Goal: Information Seeking & Learning: Learn about a topic

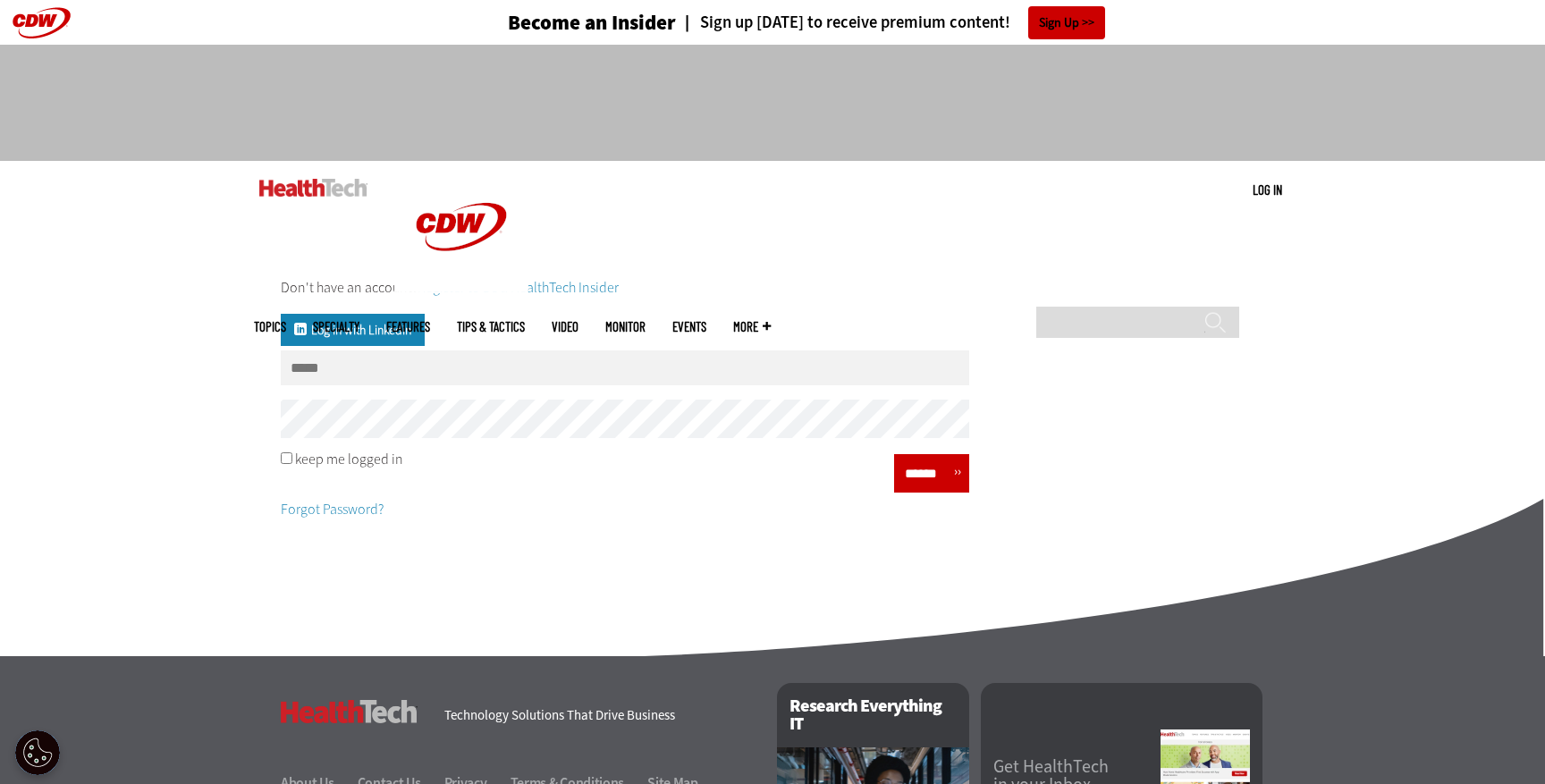
type input "**********"
click at [917, 480] on input "******" at bounding box center [927, 473] width 54 height 26
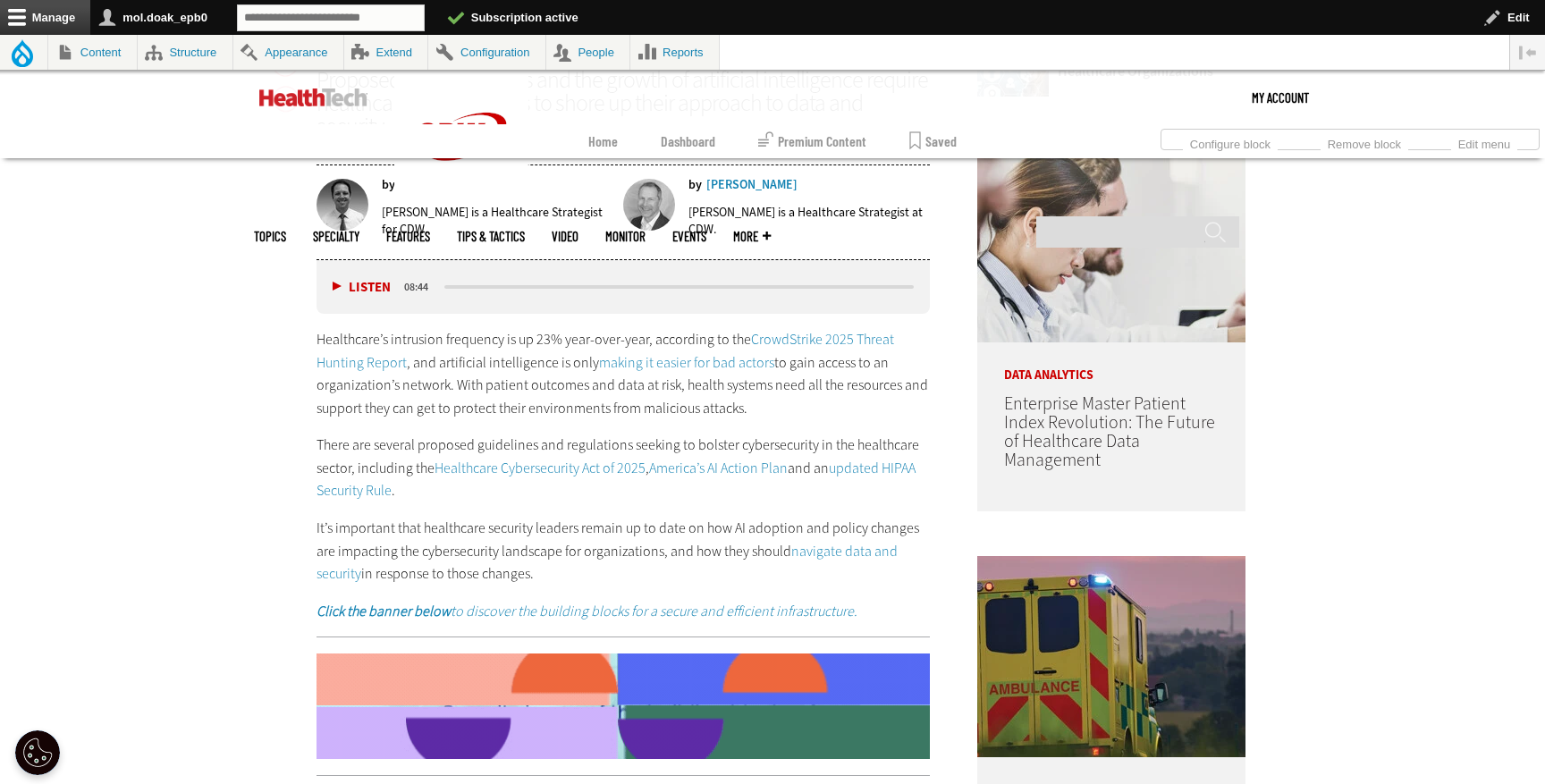
scroll to position [1042, 0]
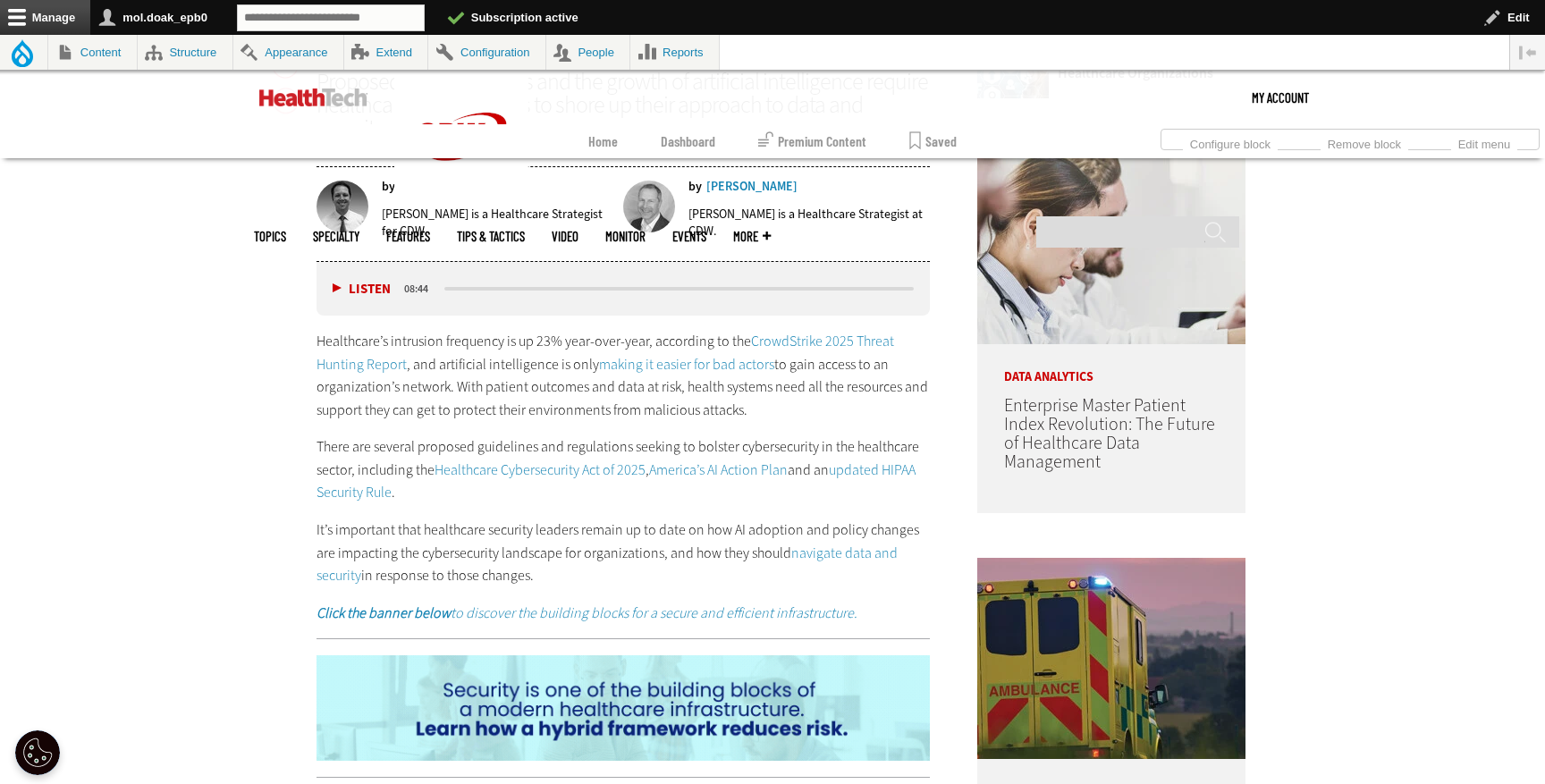
click at [839, 345] on link "CrowdStrike 2025 Threat Hunting Report" at bounding box center [605, 352] width 577 height 42
click at [667, 367] on link "making it easier for bad actors" at bounding box center [686, 364] width 175 height 19
click at [513, 466] on link "Healthcare Cybersecurity Act of 2025" at bounding box center [539, 469] width 211 height 19
click at [718, 468] on link "America’s AI Action Plan" at bounding box center [718, 469] width 139 height 19
click at [872, 470] on link "updated HIPAA Security Rule" at bounding box center [616, 480] width 599 height 42
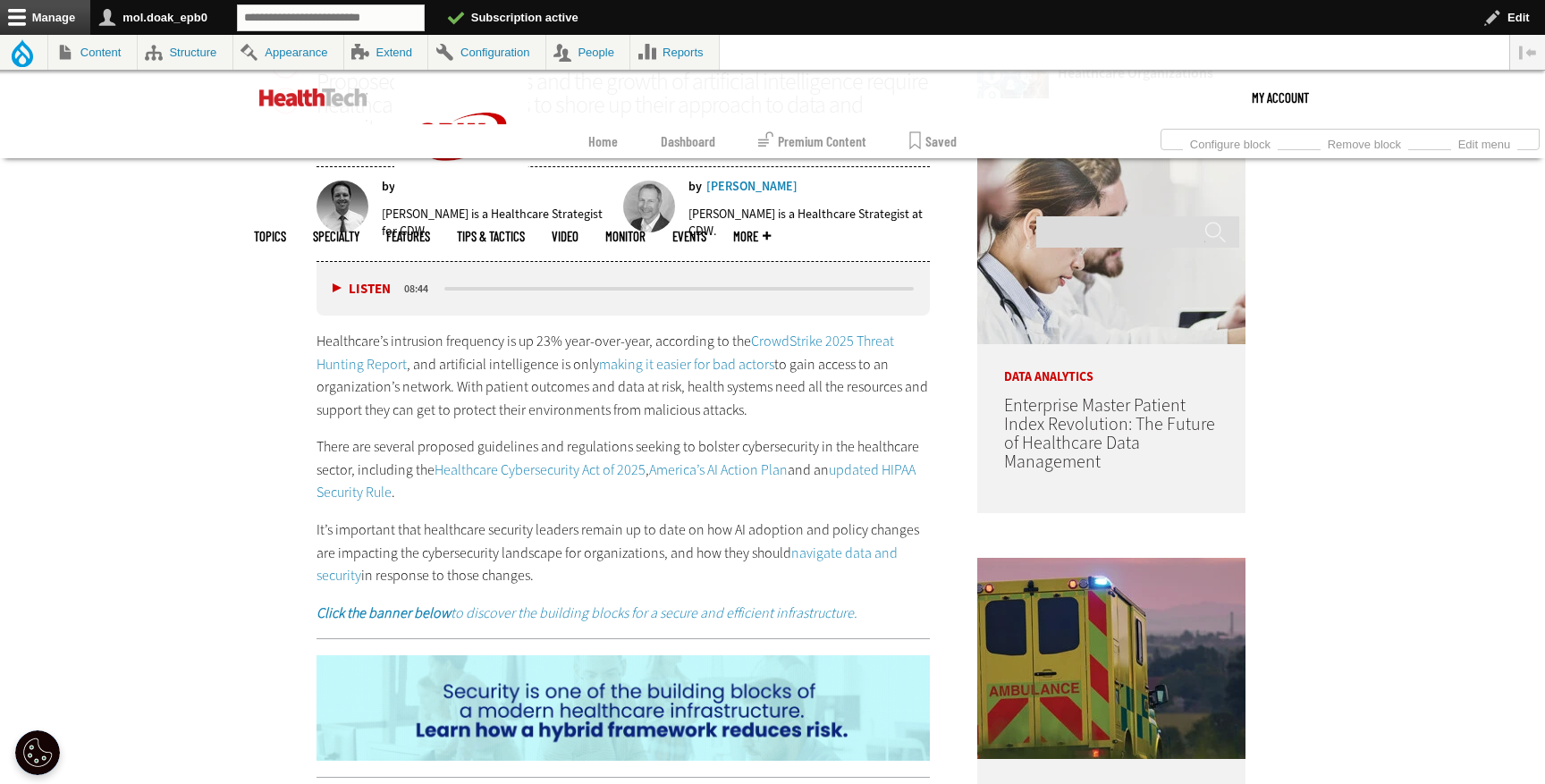
click at [843, 552] on link "navigate data and security" at bounding box center [607, 564] width 581 height 42
click at [595, 612] on em "Click the banner below to discover the building blocks for a secure and efficie…" at bounding box center [587, 613] width 541 height 19
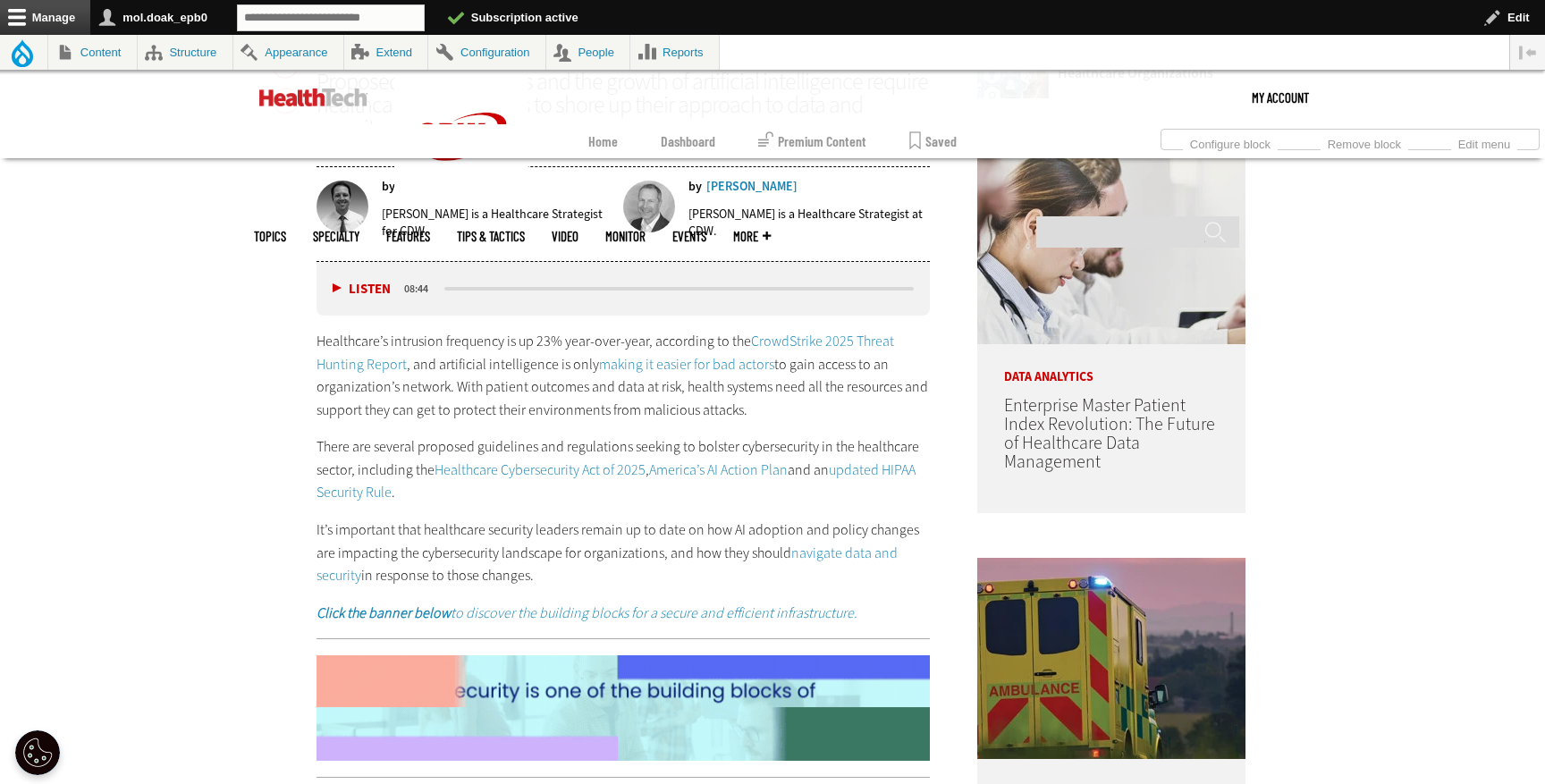
click at [595, 657] on img at bounding box center [623, 708] width 613 height 105
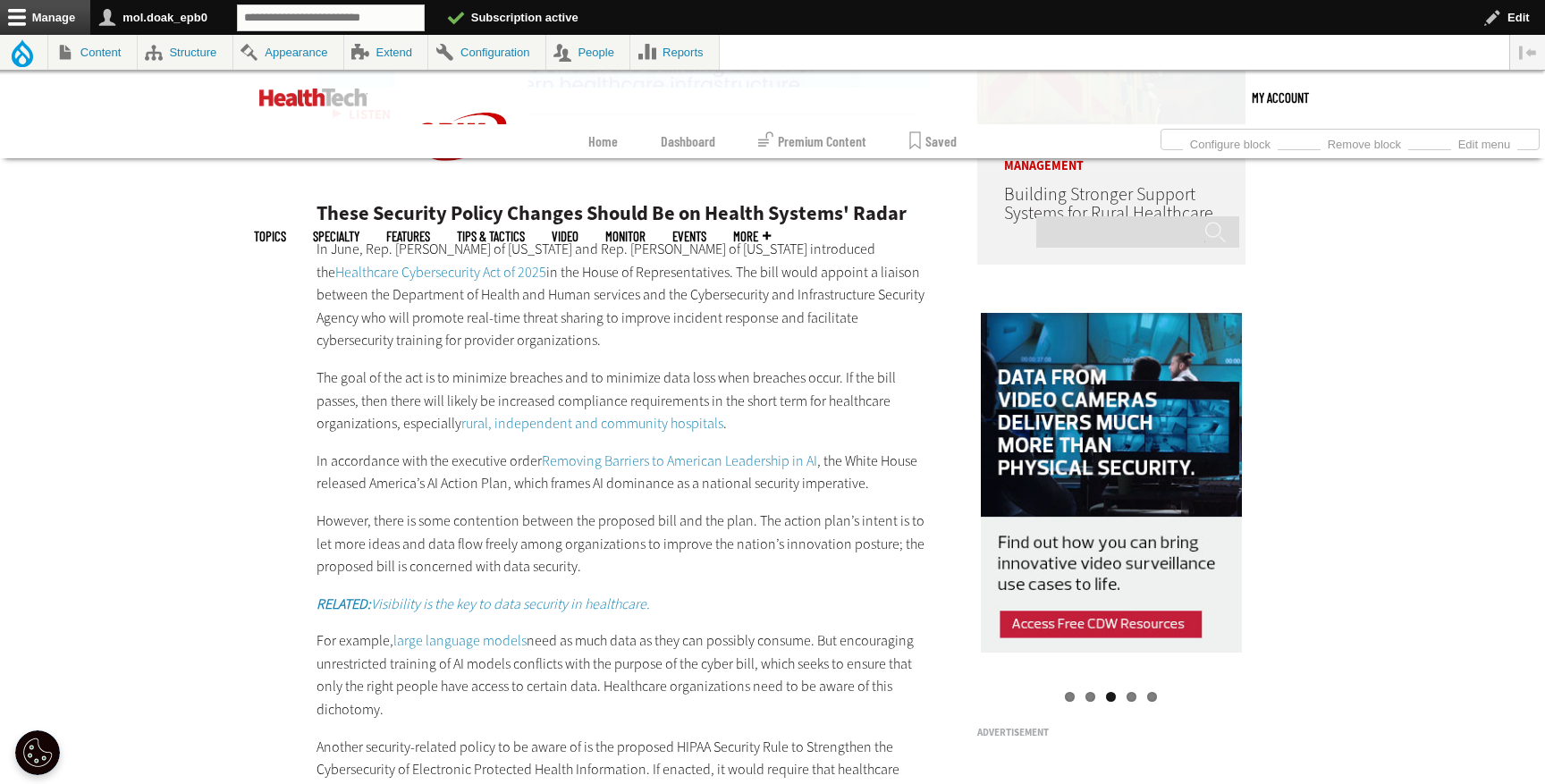
scroll to position [1667, 0]
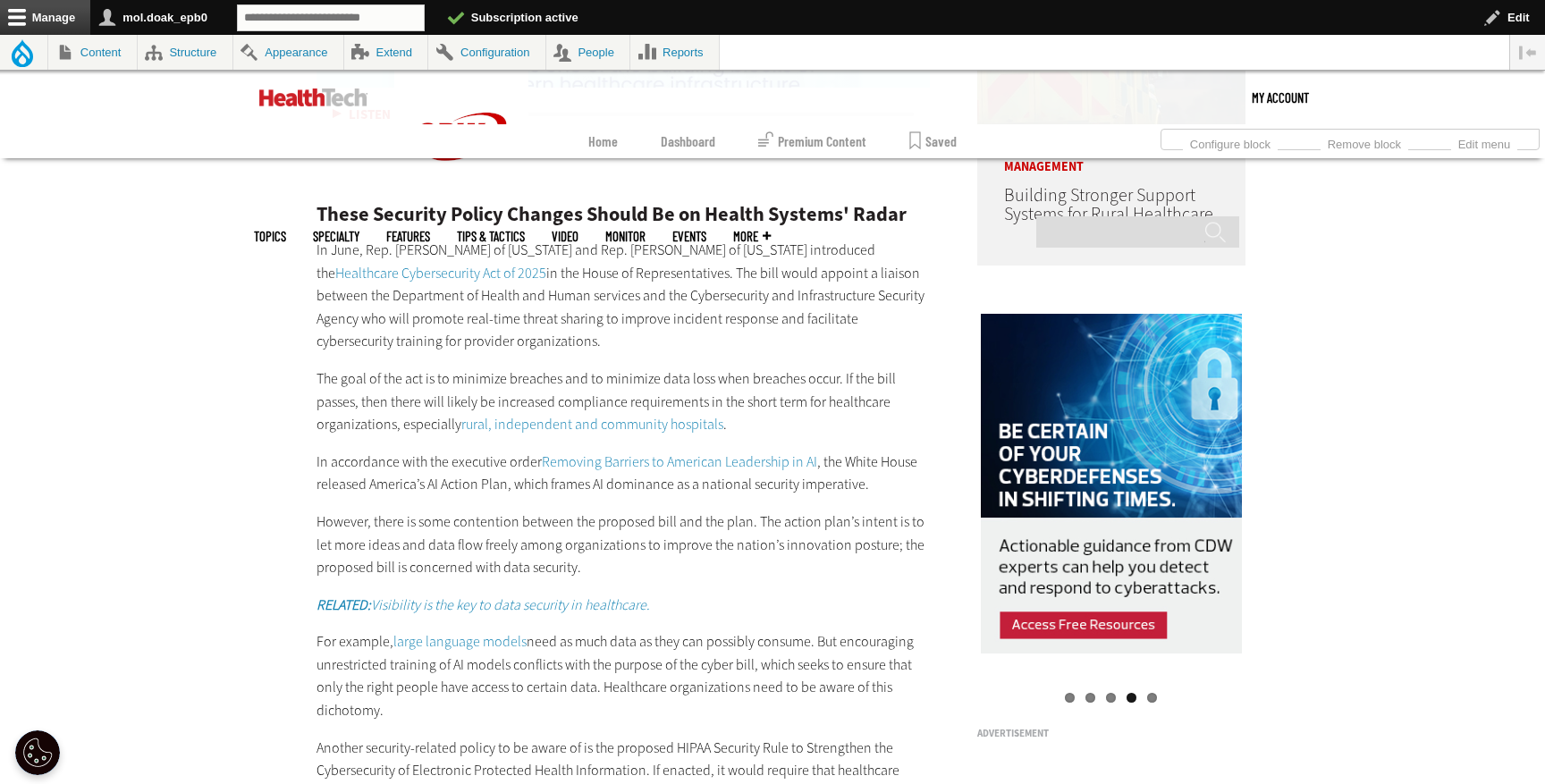
click at [546, 264] on link "Healthcare Cybersecurity Act of 2025" at bounding box center [440, 273] width 211 height 19
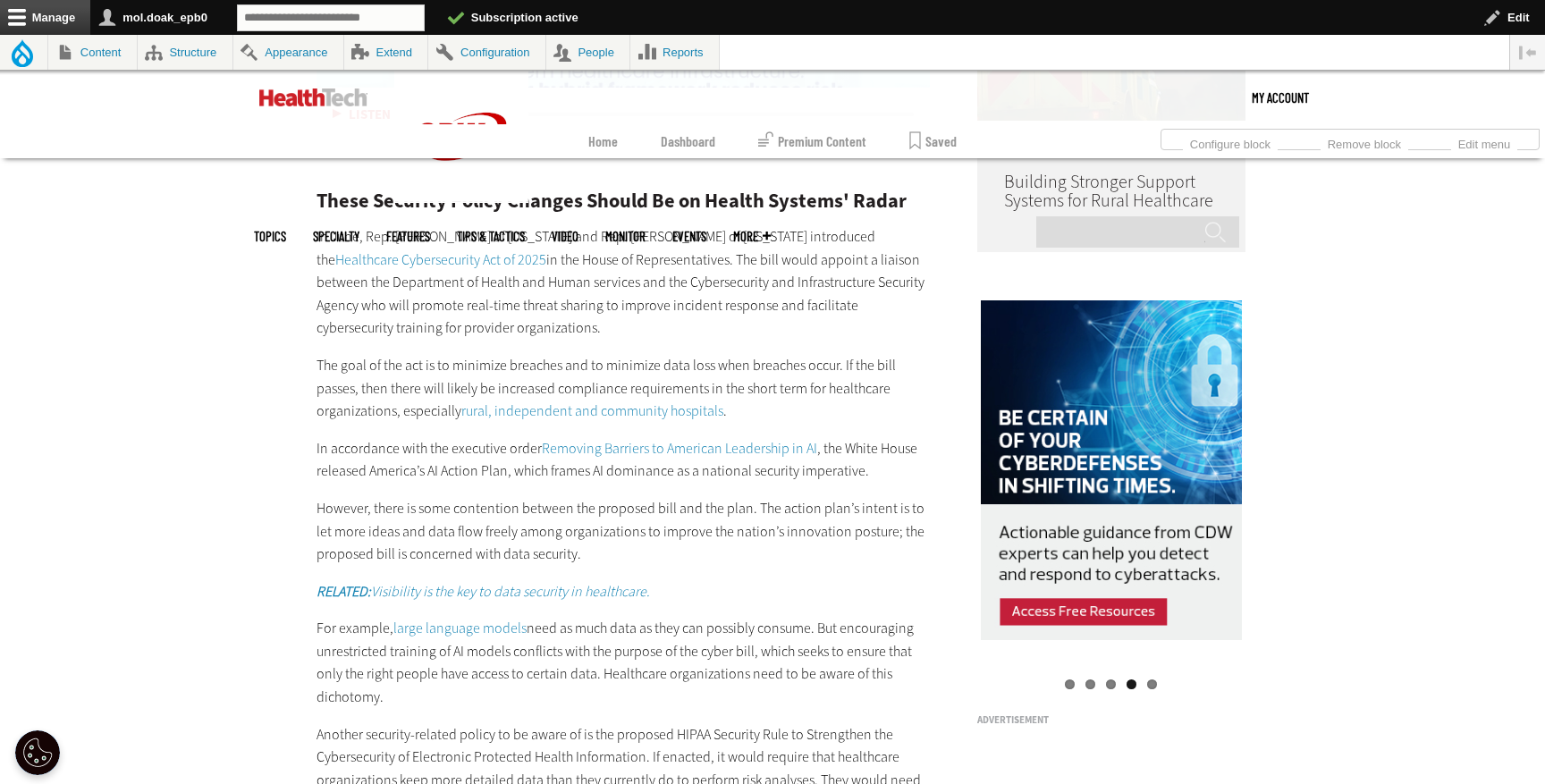
click at [585, 415] on link "rural, independent and community hospitals" at bounding box center [591, 411] width 262 height 19
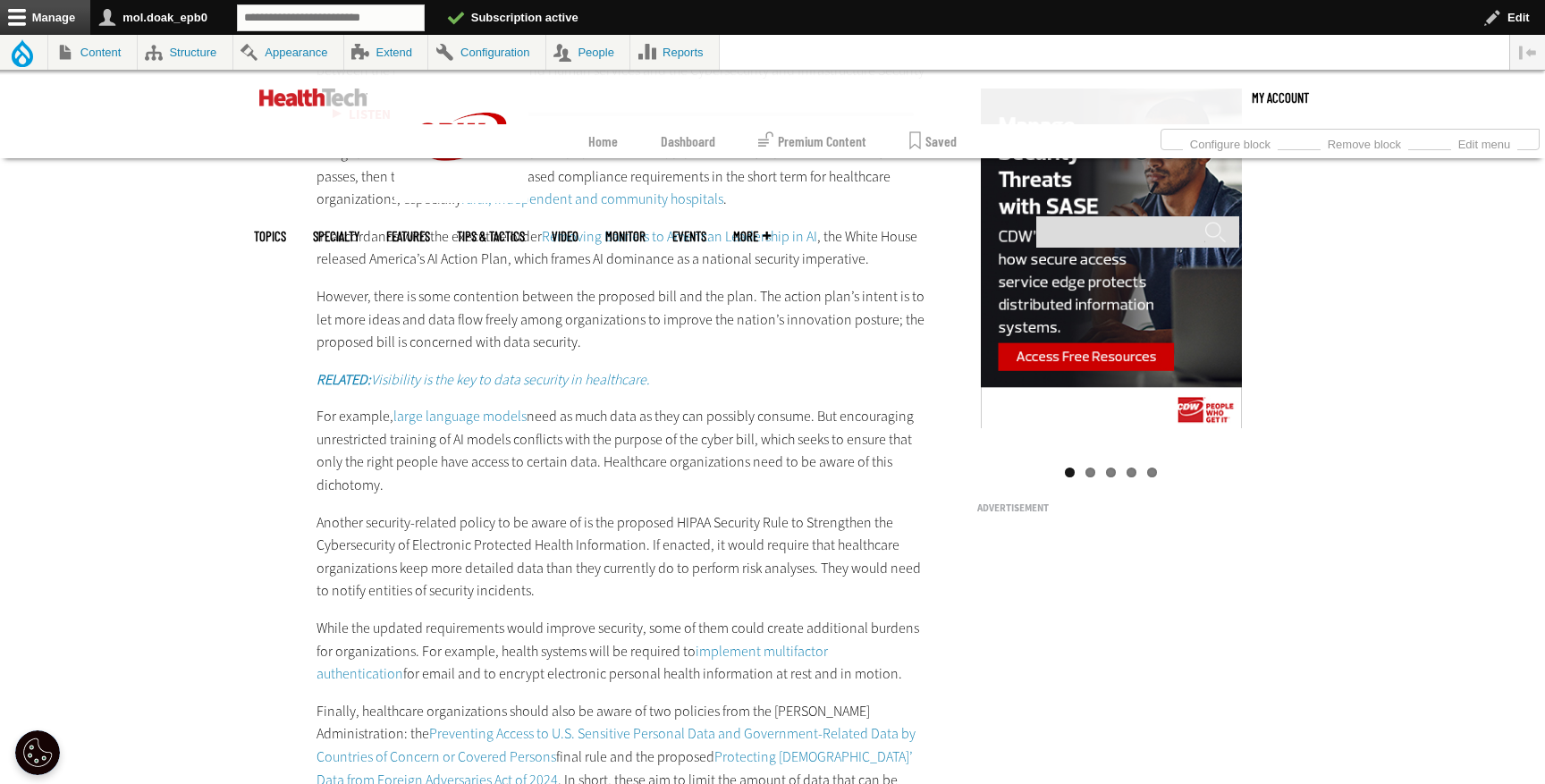
scroll to position [1915, 0]
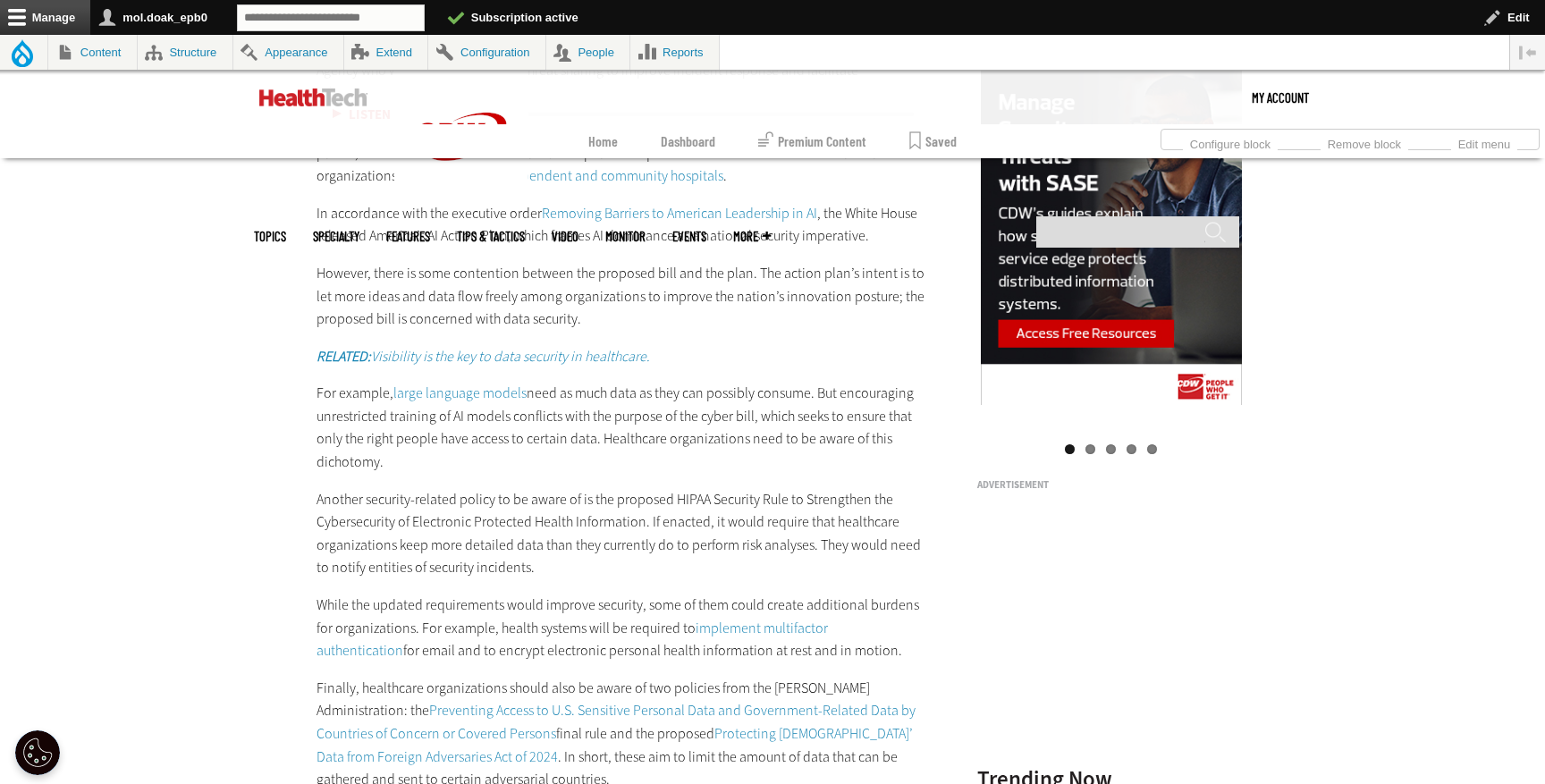
click at [510, 355] on em "RELATED: Visibility is the key to data security in healthcare." at bounding box center [483, 356] width 333 height 19
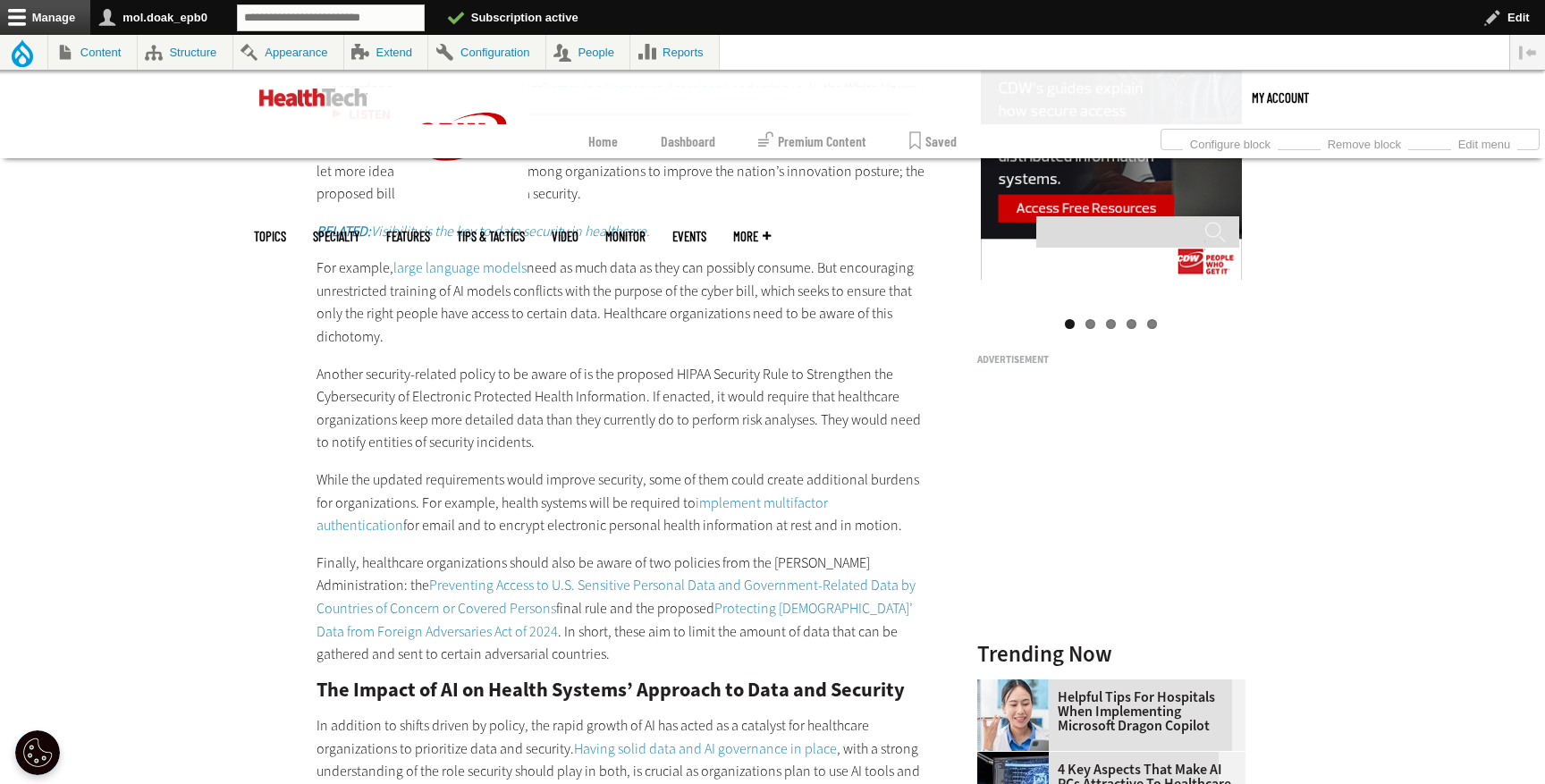
scroll to position [2061, 0]
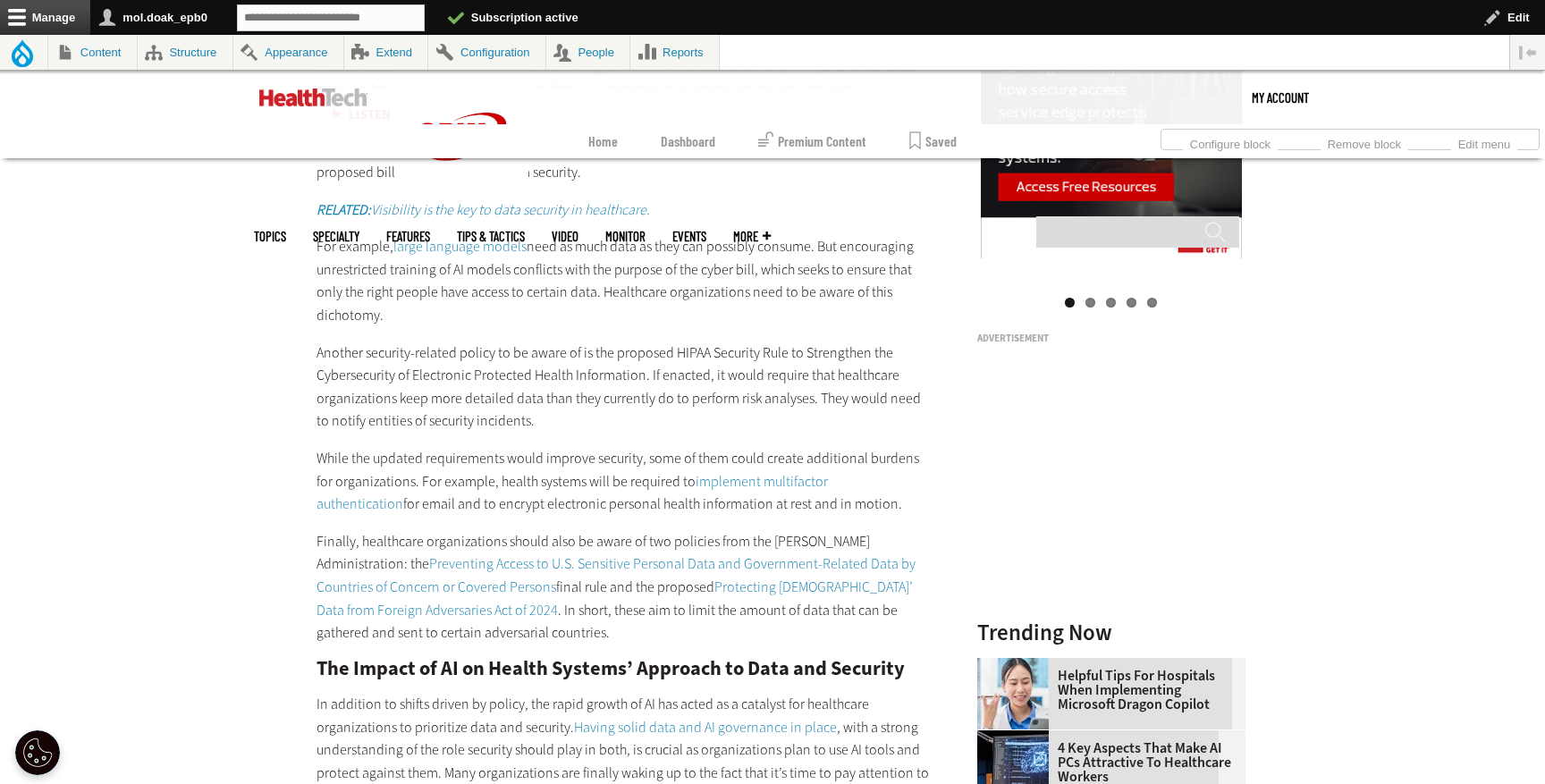
click at [478, 250] on link "large language models" at bounding box center [459, 246] width 133 height 19
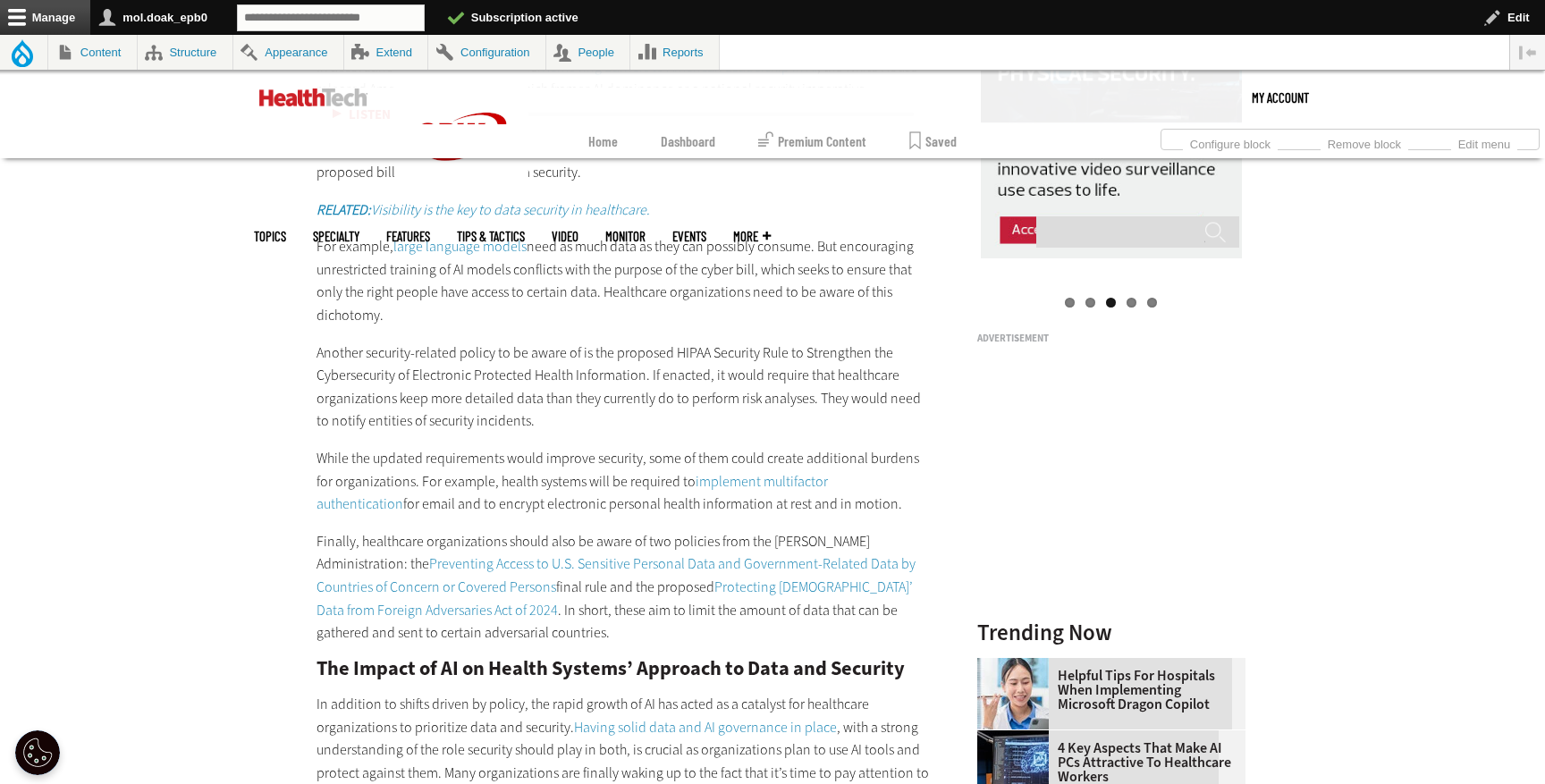
click at [828, 484] on link "implement multifactor authentication" at bounding box center [572, 493] width 511 height 42
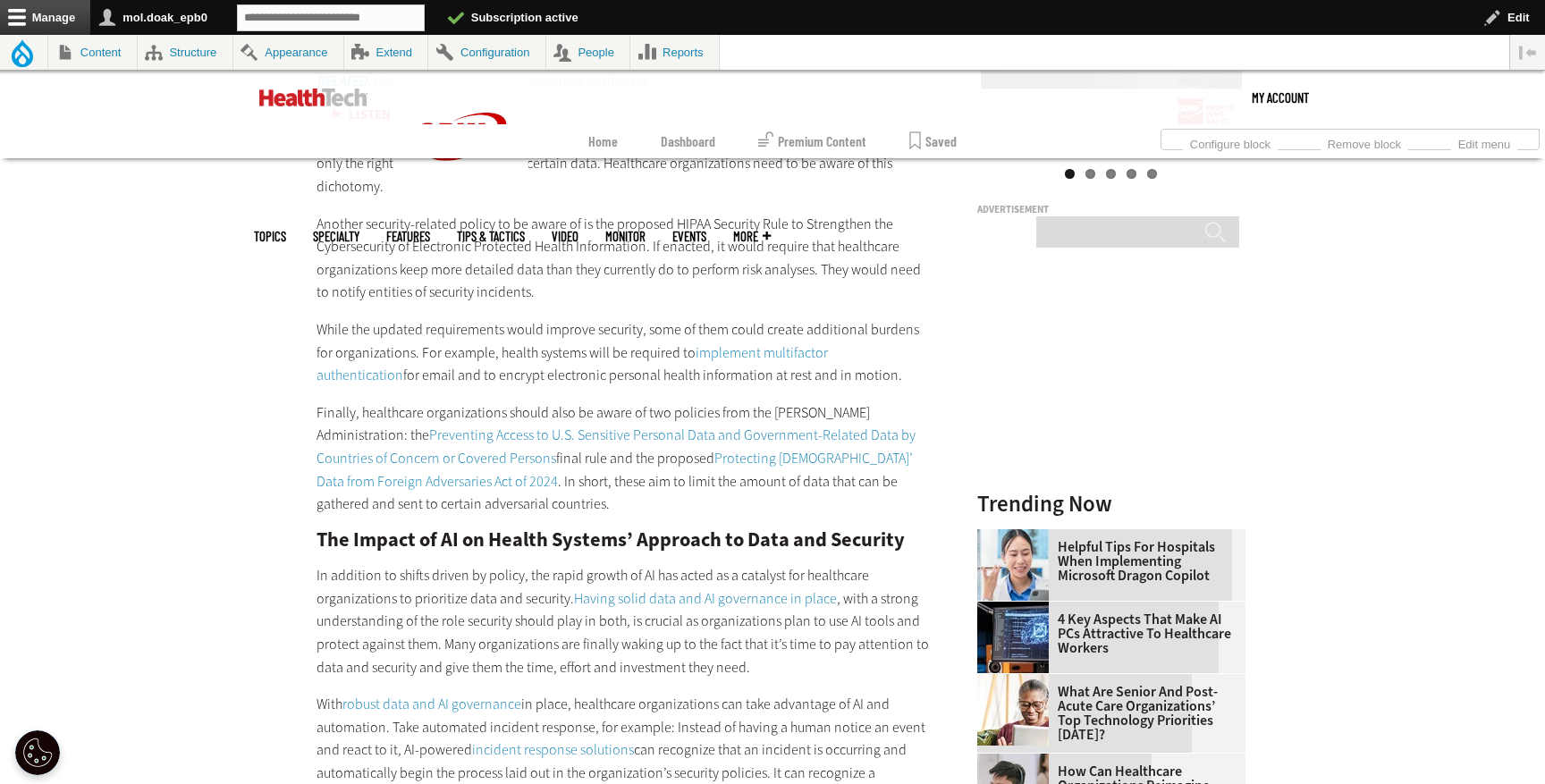
scroll to position [2243, 0]
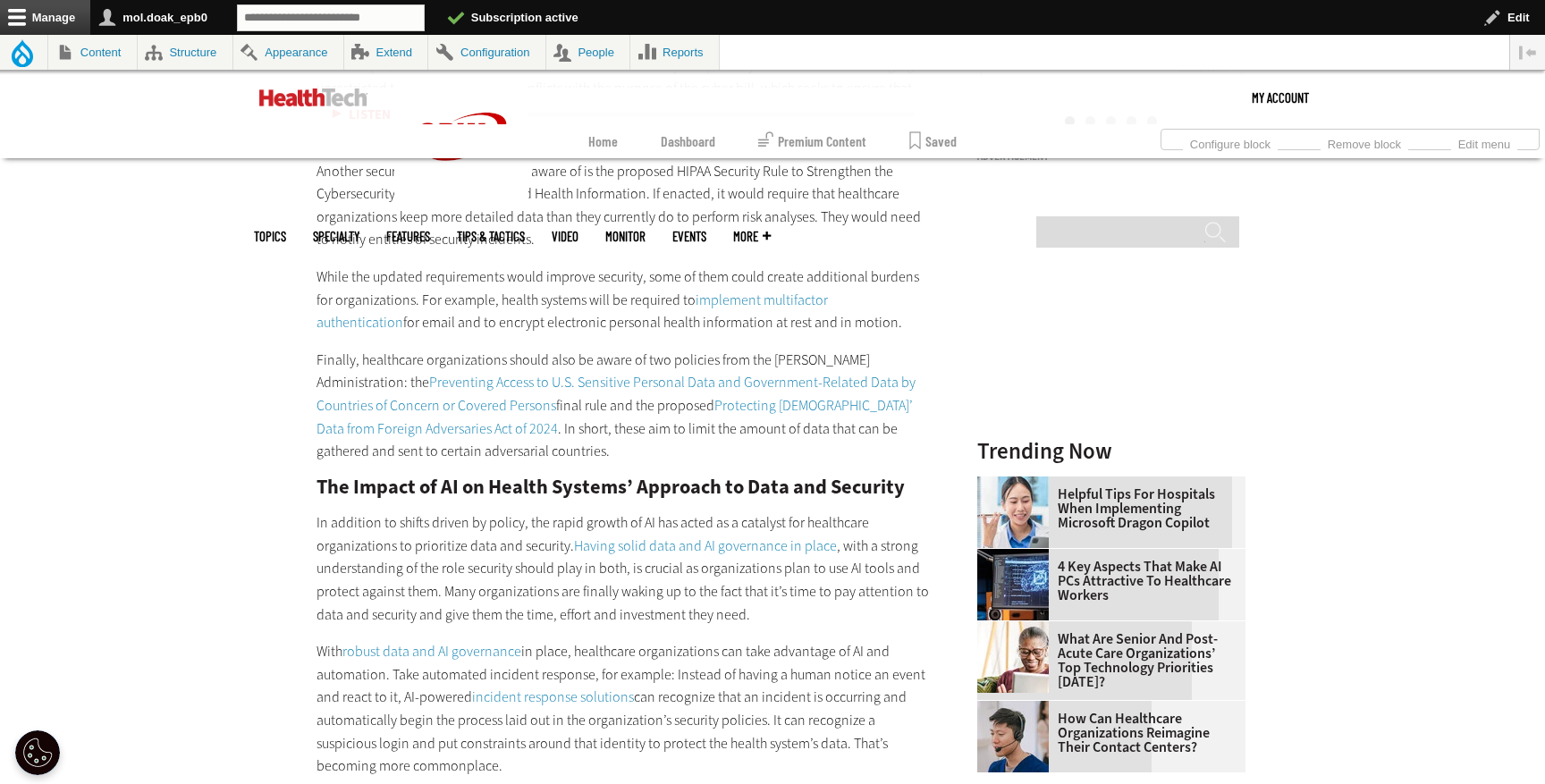
click at [412, 382] on link "Preventing Access to U.S. Sensitive Personal Data and Government-Related Data b…" at bounding box center [616, 393] width 599 height 42
click at [708, 407] on link "Protecting [DEMOGRAPHIC_DATA]’ Data from Foreign Adversaries Act of 2024" at bounding box center [615, 416] width 596 height 42
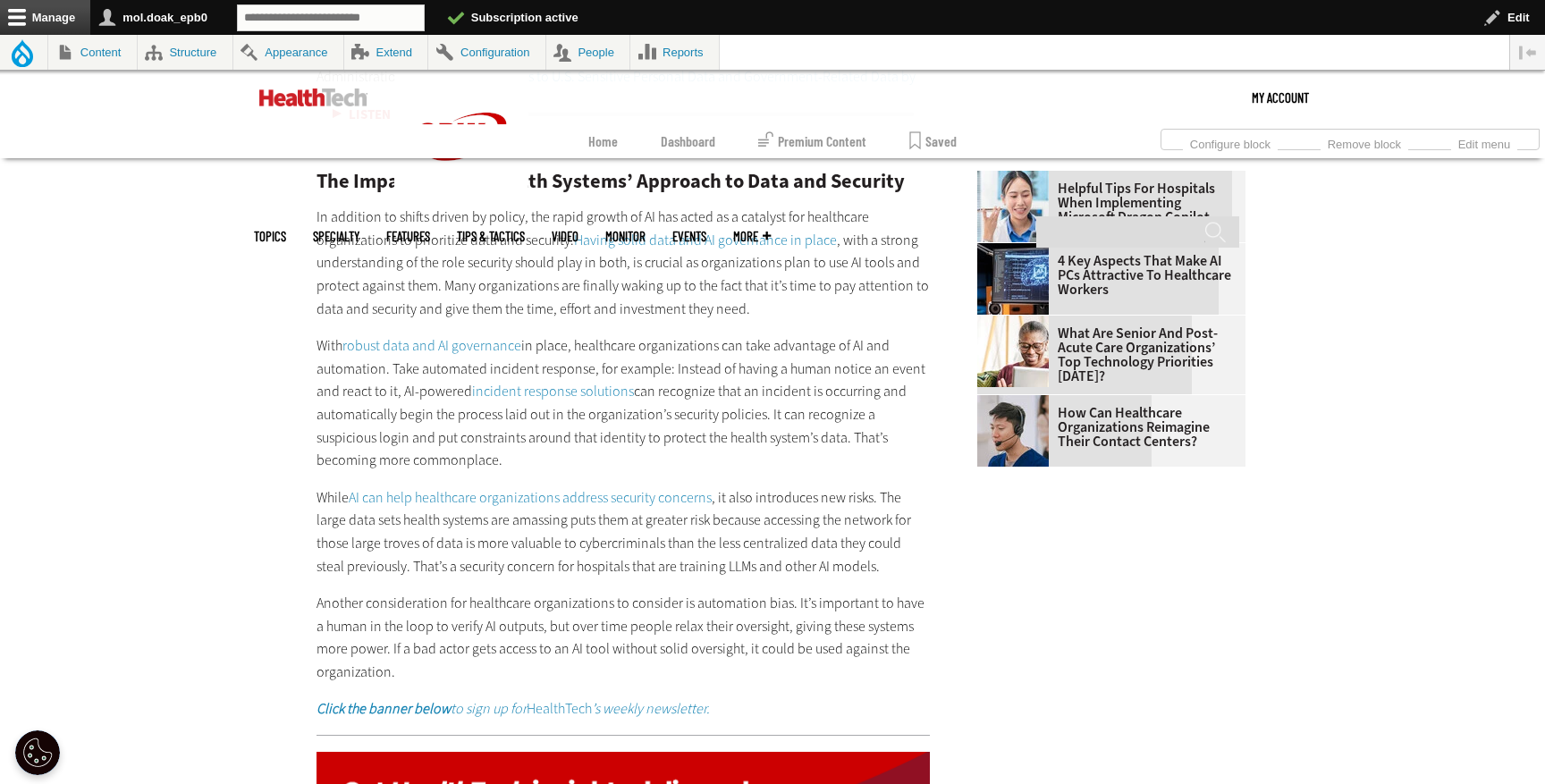
scroll to position [2547, 0]
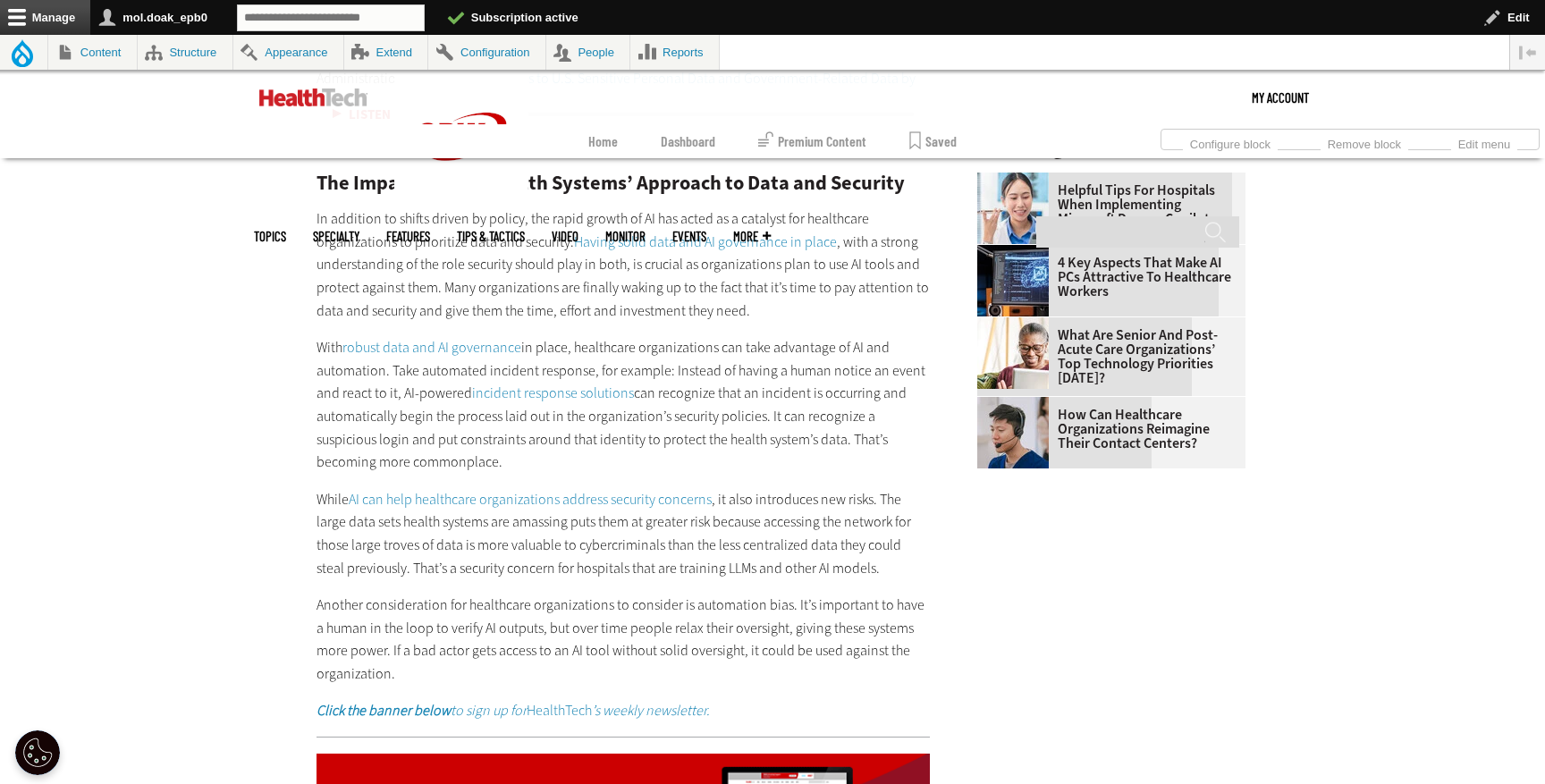
click at [660, 244] on link "Having solid data and AI governance in place" at bounding box center [705, 242] width 263 height 19
click at [645, 241] on link "Having solid data and AI governance in place" at bounding box center [705, 242] width 263 height 19
click at [438, 344] on link "robust data and AI governance" at bounding box center [432, 347] width 179 height 19
click at [537, 396] on link "incident response solutions" at bounding box center [553, 393] width 162 height 19
click at [483, 497] on link "AI can help healthcare organizations address security concerns" at bounding box center [530, 499] width 363 height 19
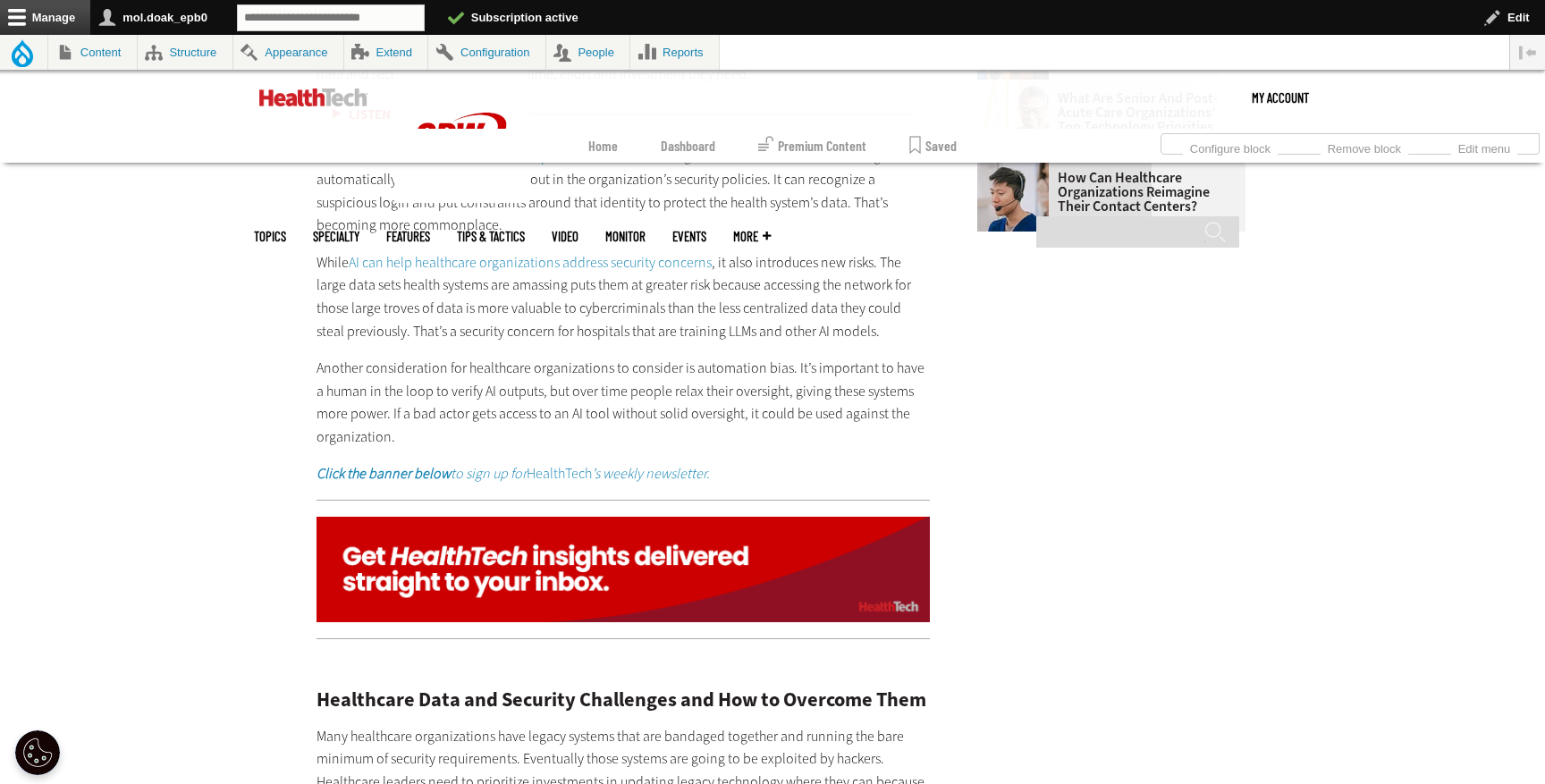
scroll to position [2800, 0]
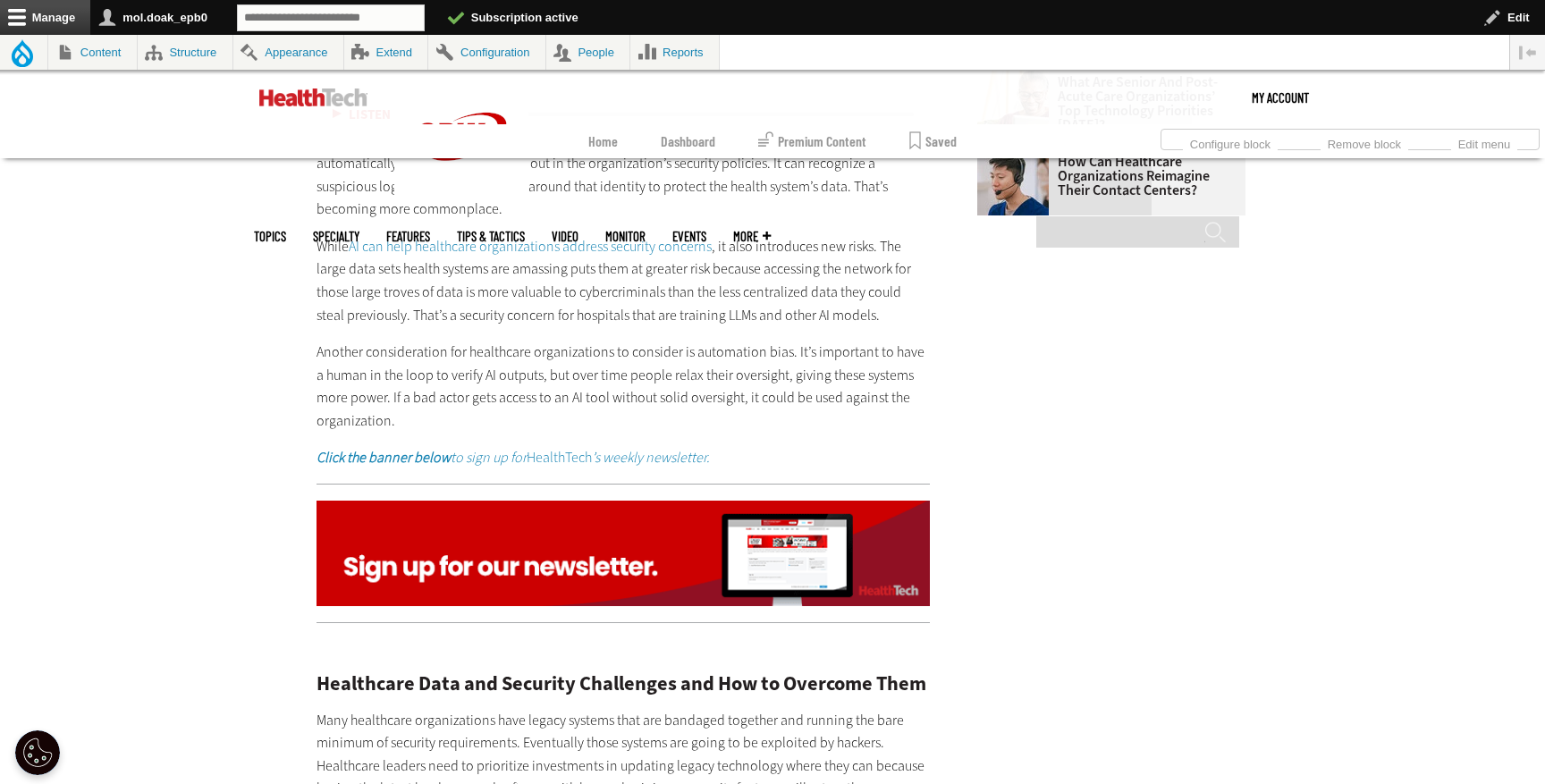
click at [516, 460] on em "Click the banner below to sign up for" at bounding box center [422, 457] width 210 height 19
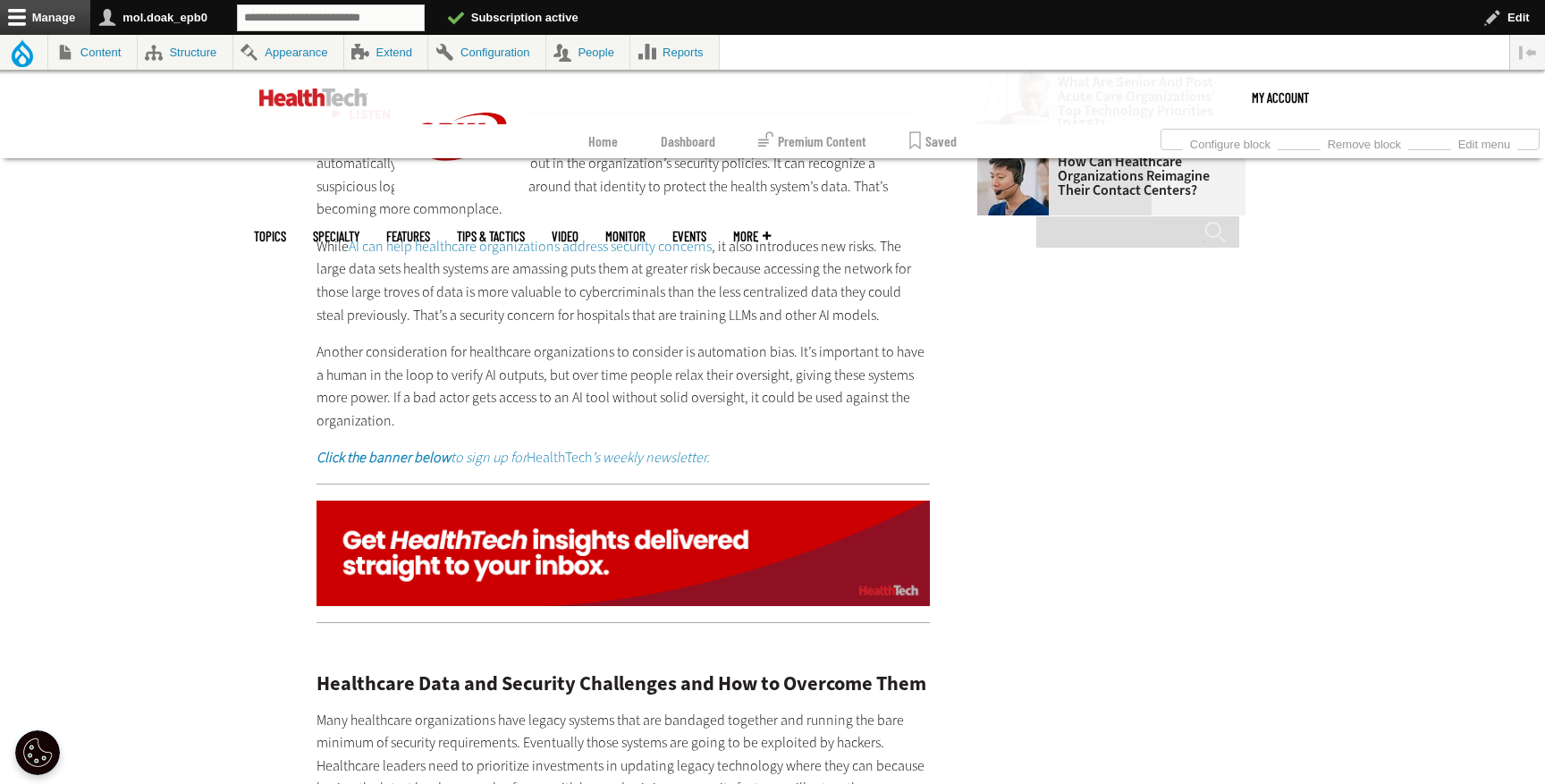
click at [631, 582] on img at bounding box center [623, 552] width 613 height 105
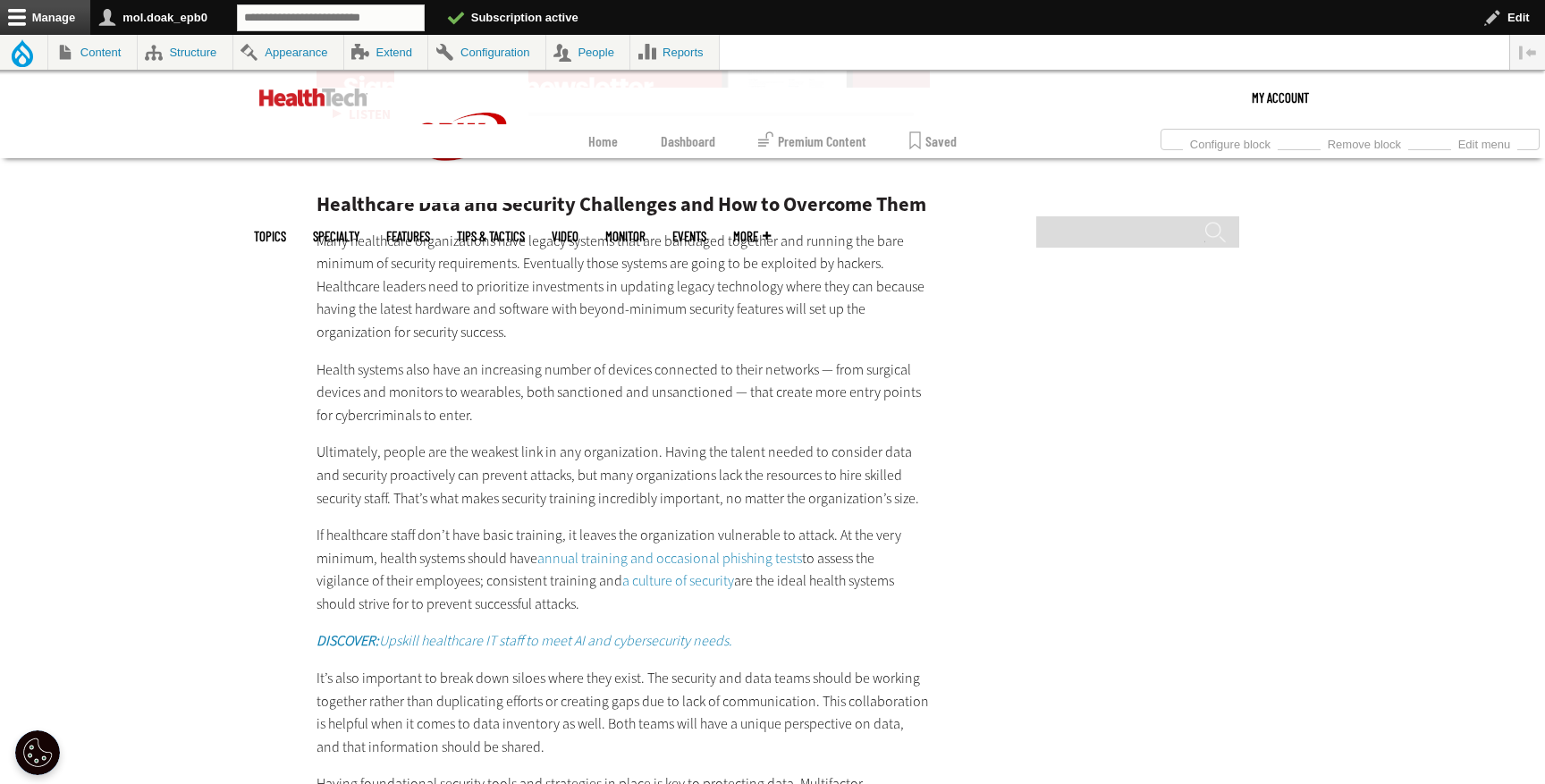
scroll to position [3293, 0]
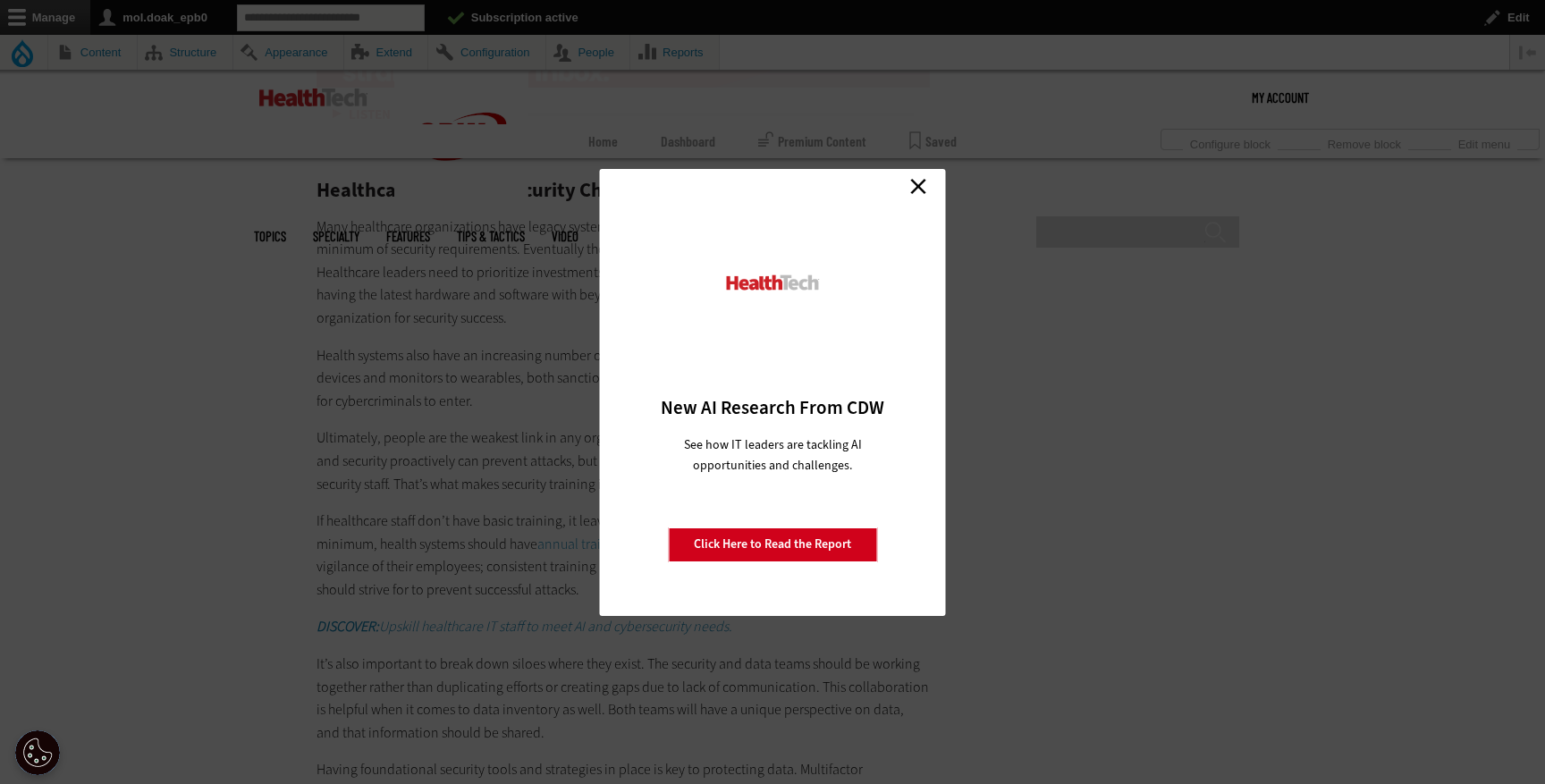
click at [910, 194] on link "Close" at bounding box center [917, 186] width 27 height 27
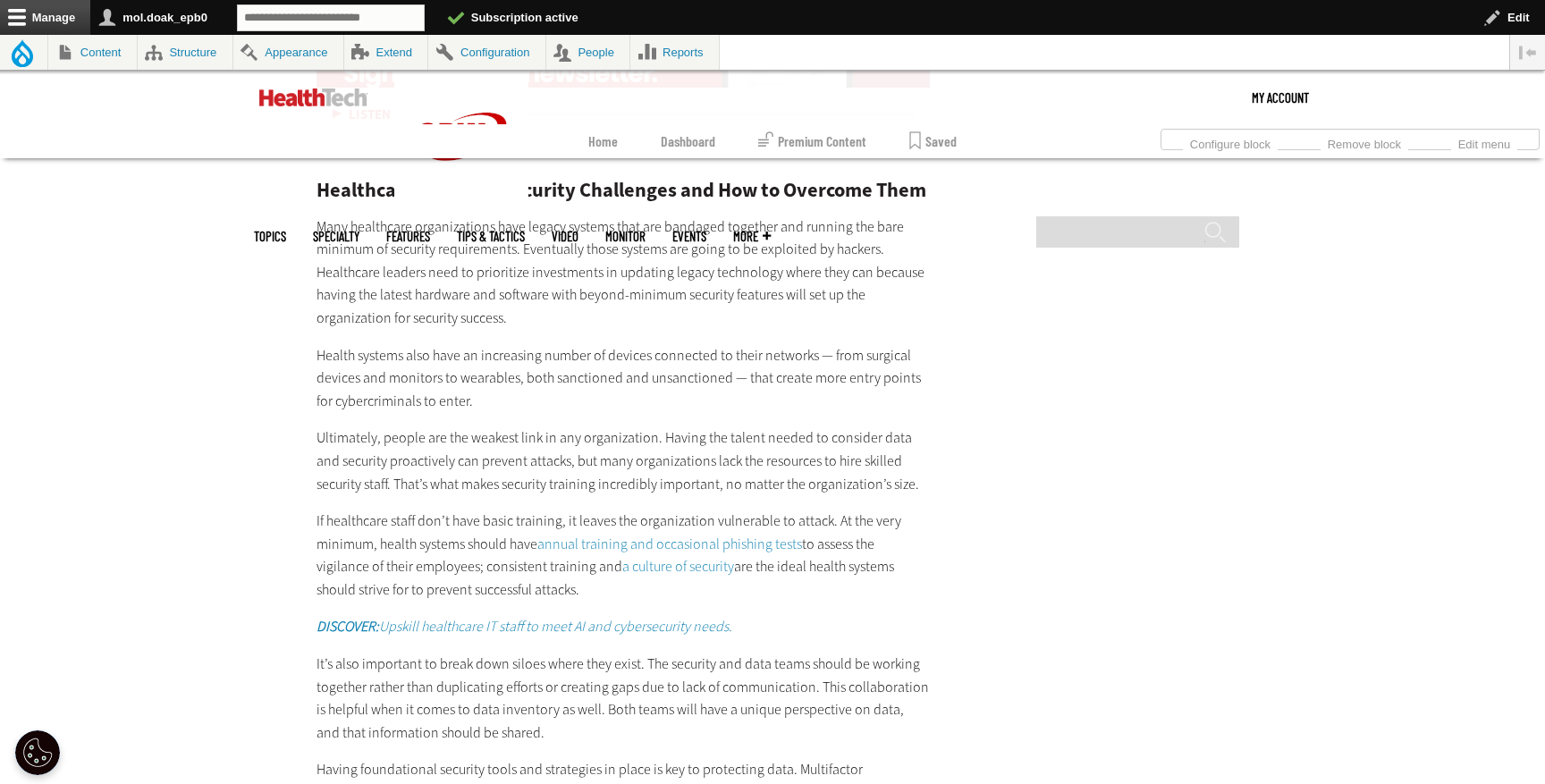
click at [624, 540] on link "annual training and occasional phishing tests" at bounding box center [670, 544] width 264 height 19
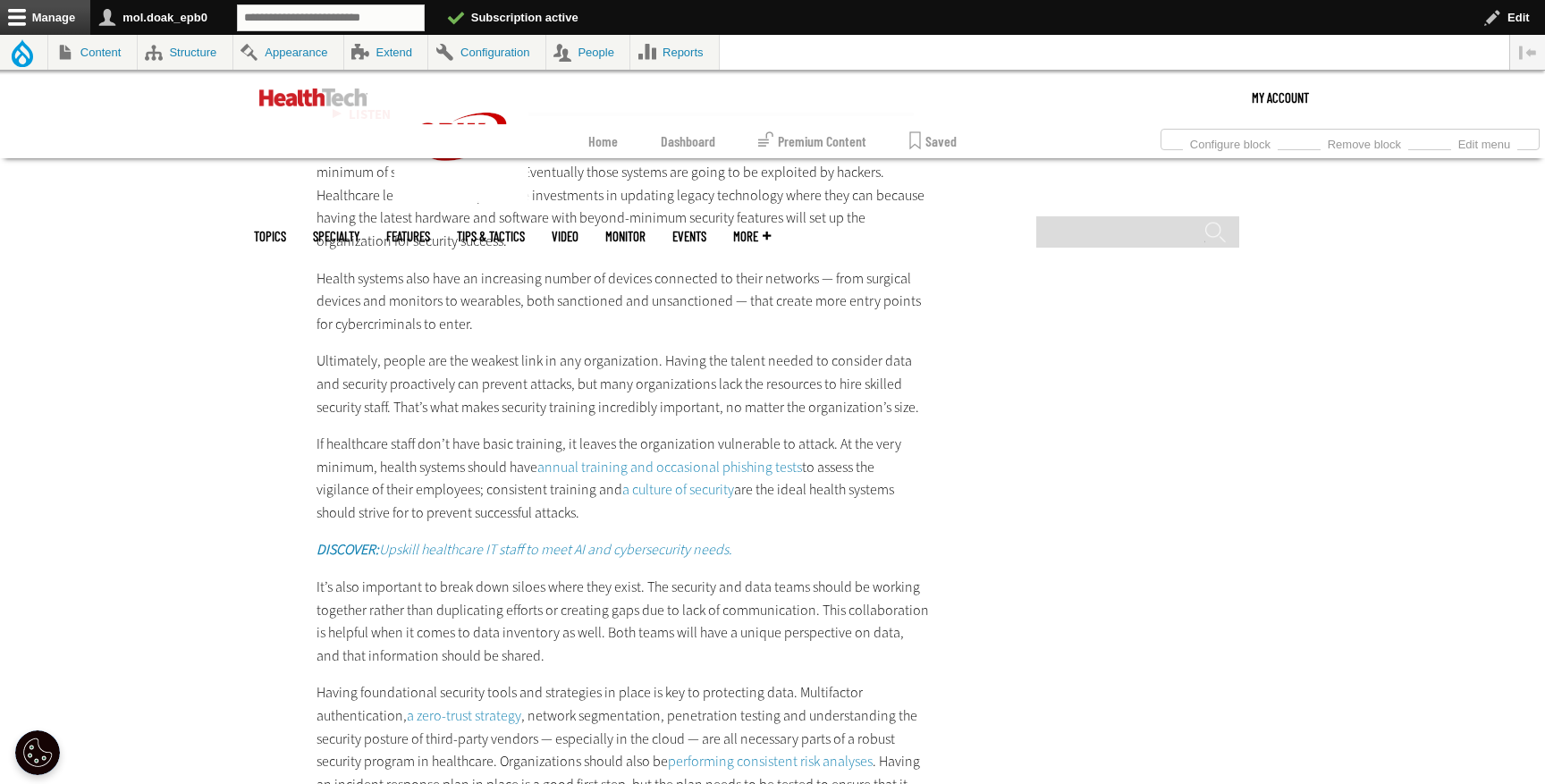
scroll to position [3413, 0]
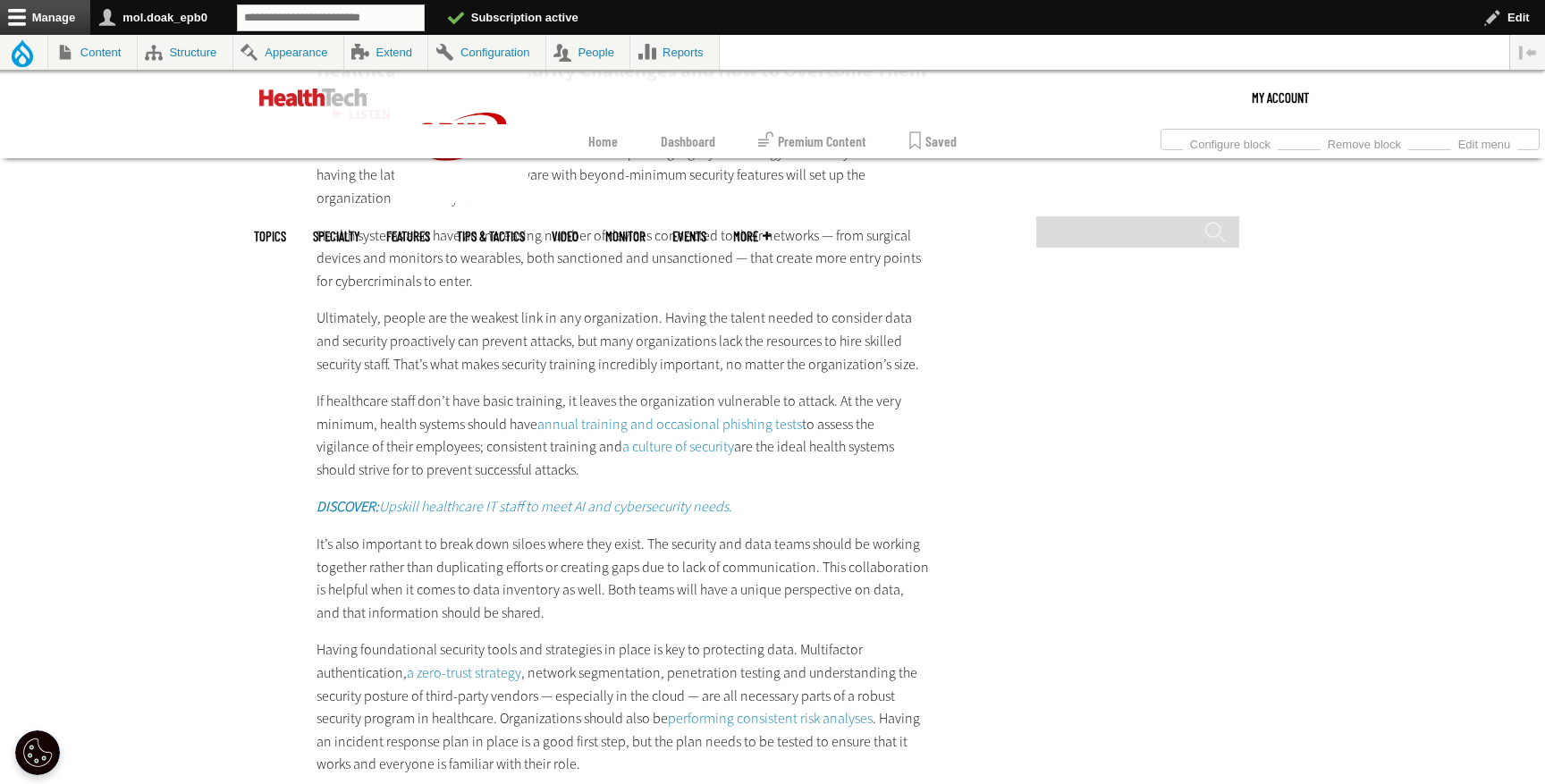
click at [694, 441] on link "a culture of security" at bounding box center [678, 446] width 112 height 19
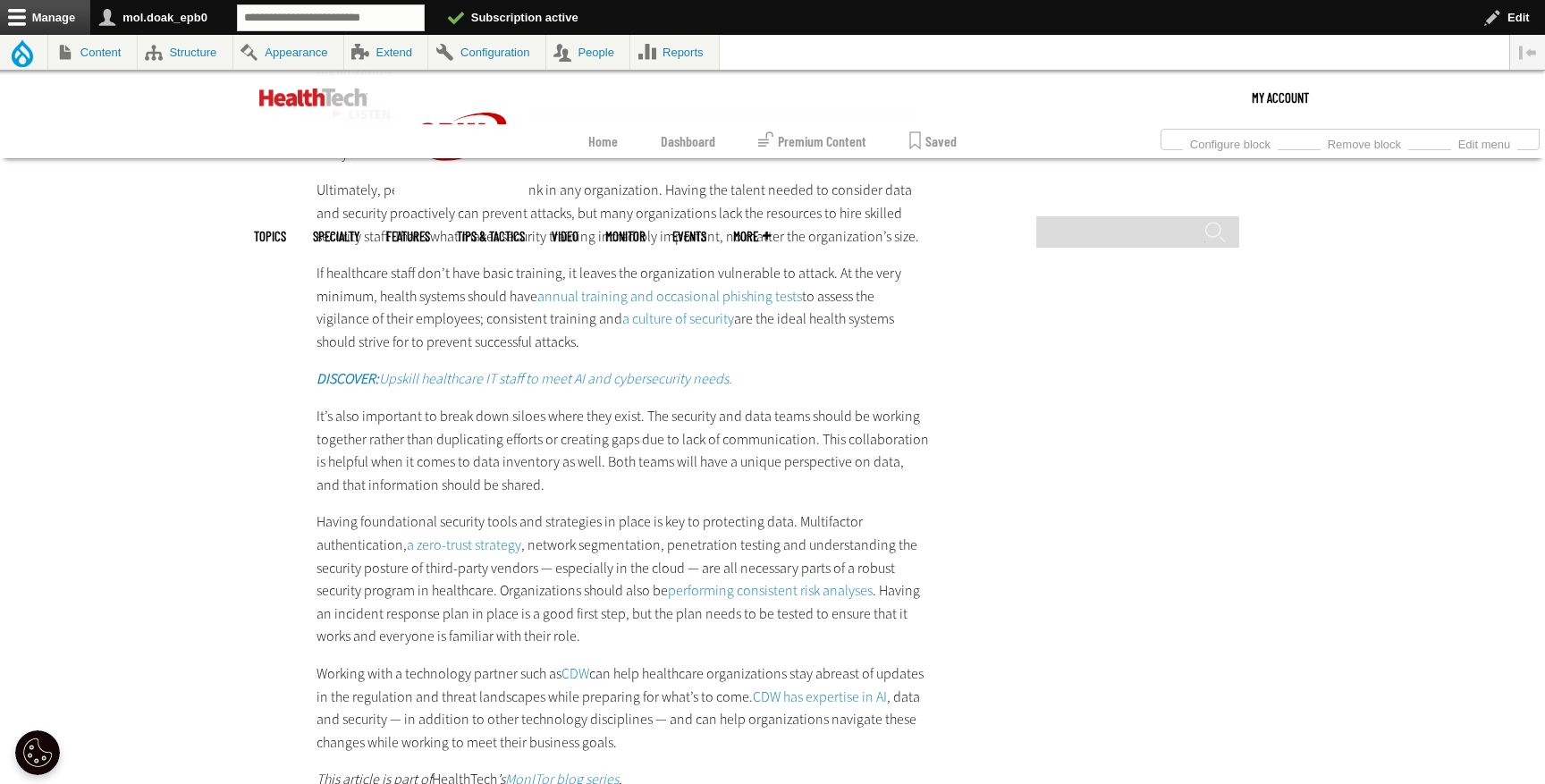
scroll to position [3581, 0]
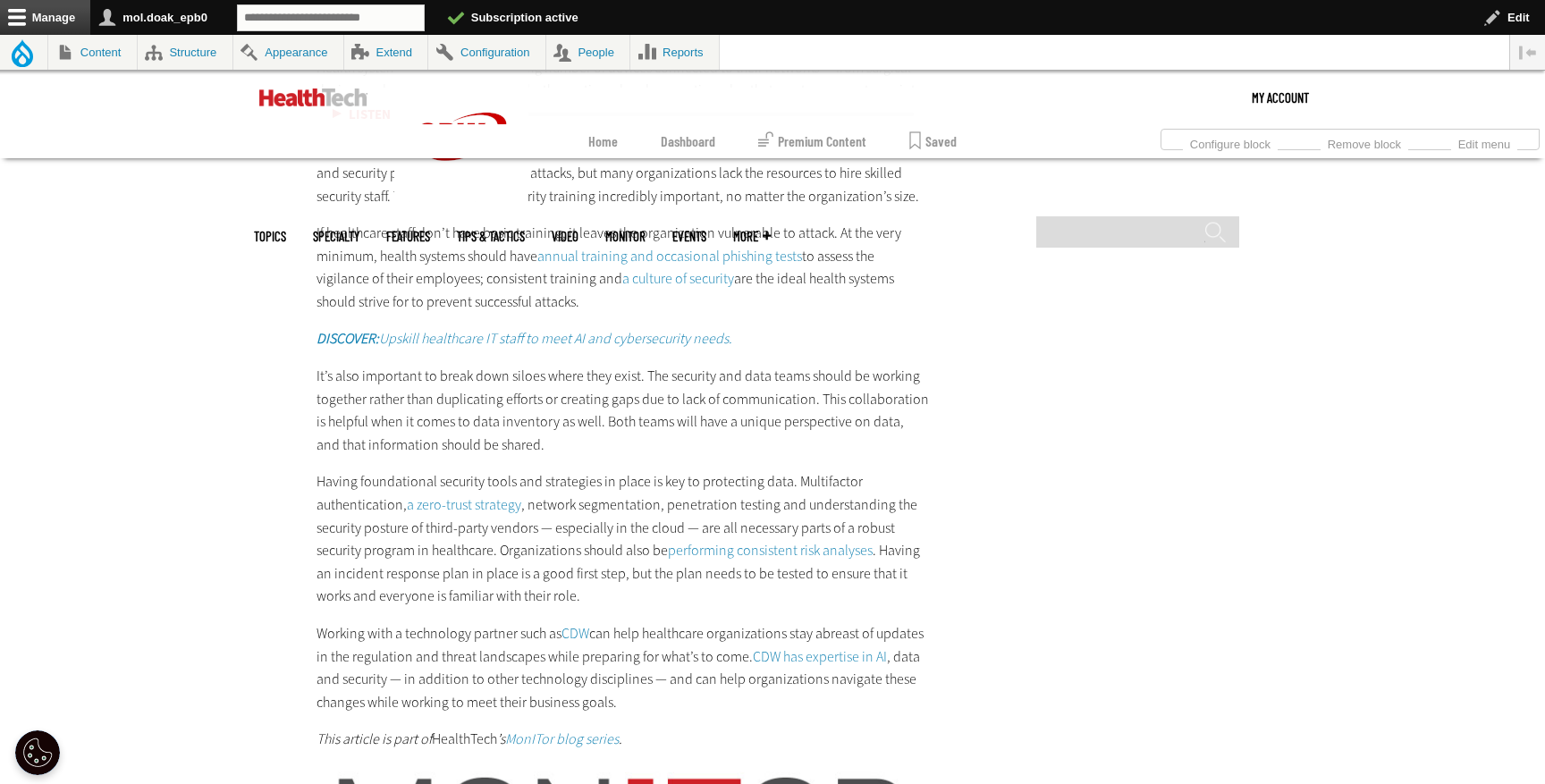
click at [428, 344] on em "DISCOVER: Upskill healthcare IT staff to meet AI and cybersecurity needs." at bounding box center [524, 338] width 415 height 19
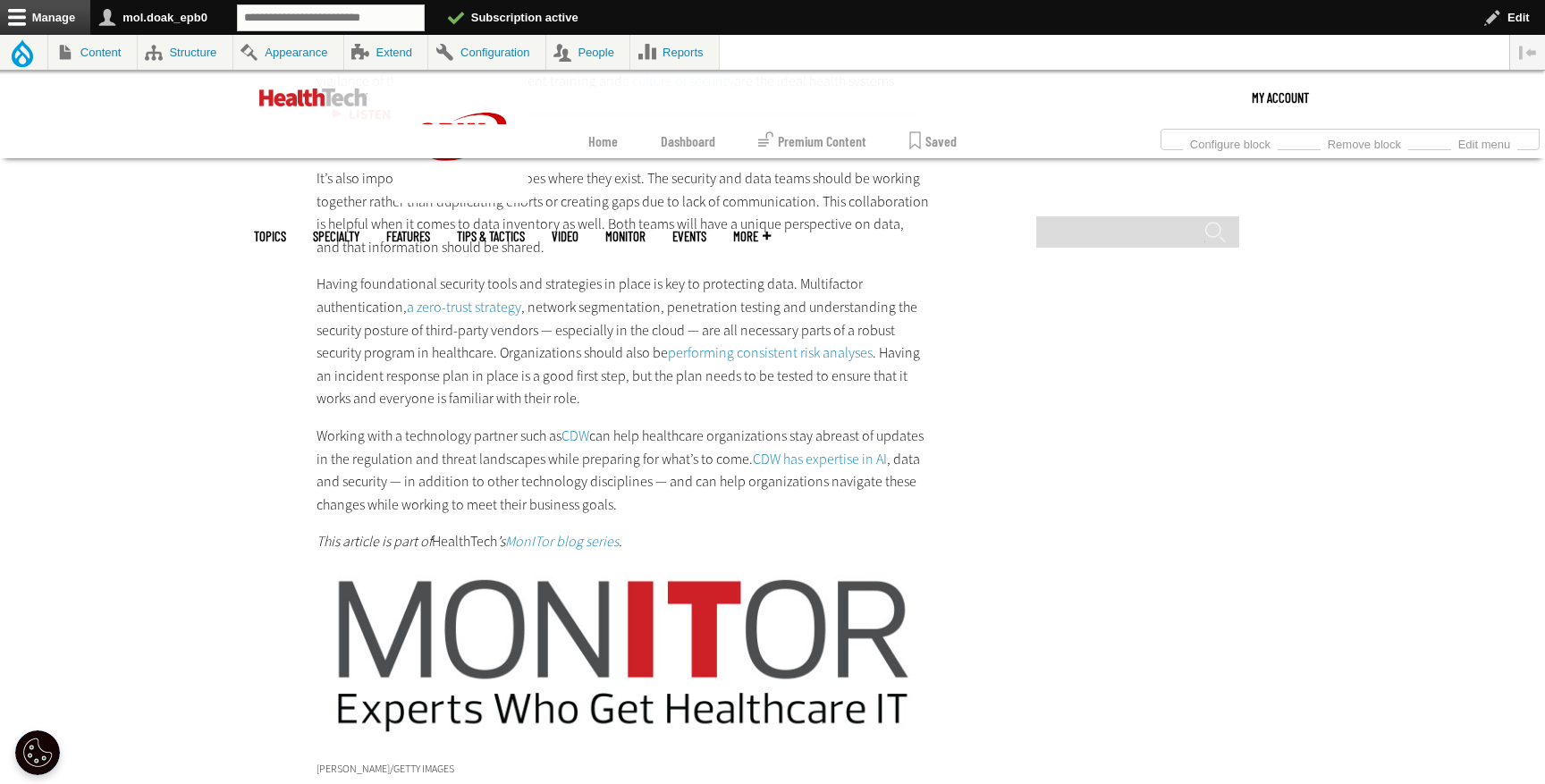
scroll to position [3792, 0]
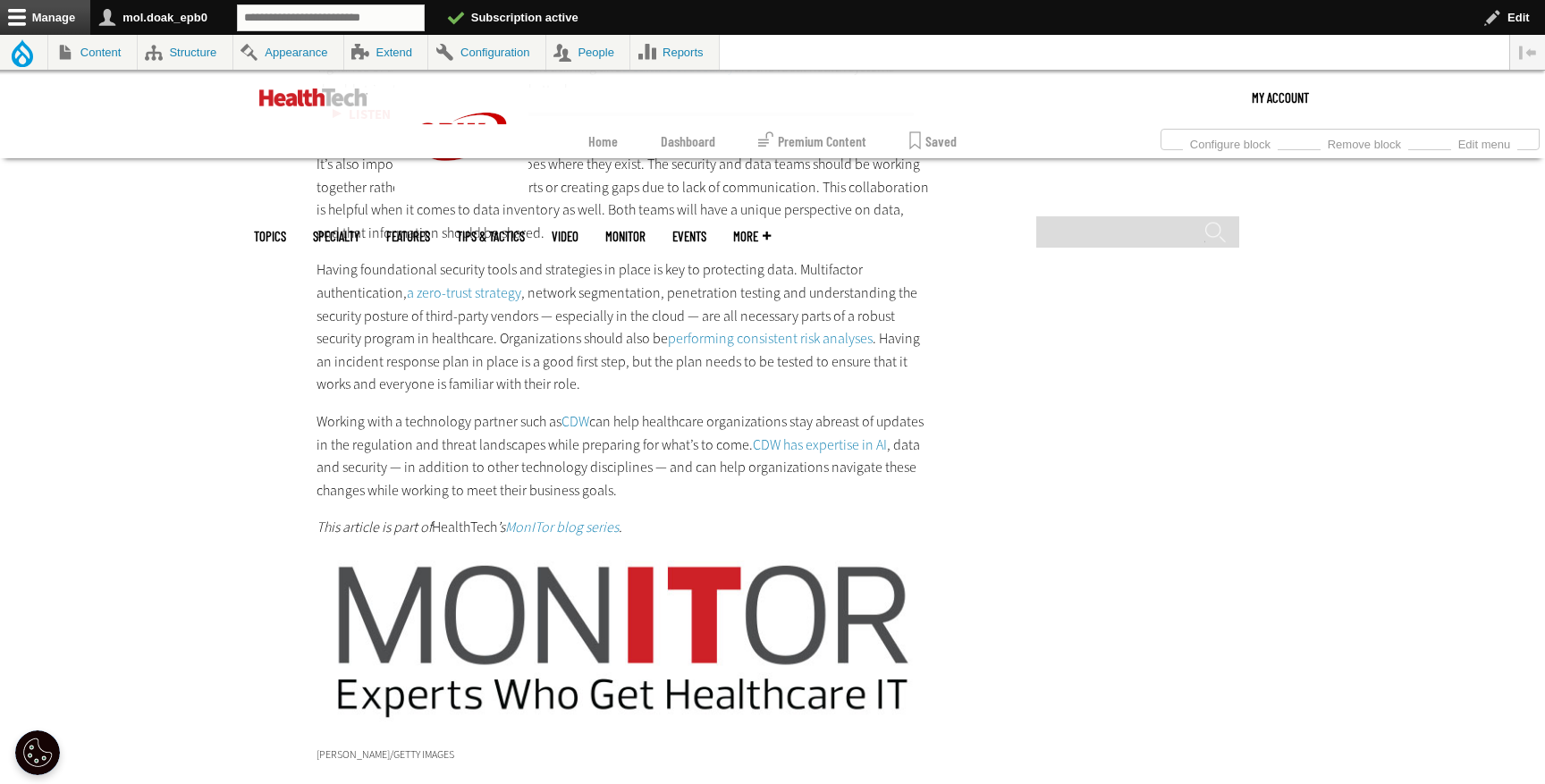
click at [477, 290] on link "a zero-trust strategy" at bounding box center [464, 292] width 115 height 19
click at [739, 338] on link "performing consistent risk analyses" at bounding box center [770, 338] width 205 height 19
click at [575, 424] on link "CDW" at bounding box center [576, 421] width 28 height 19
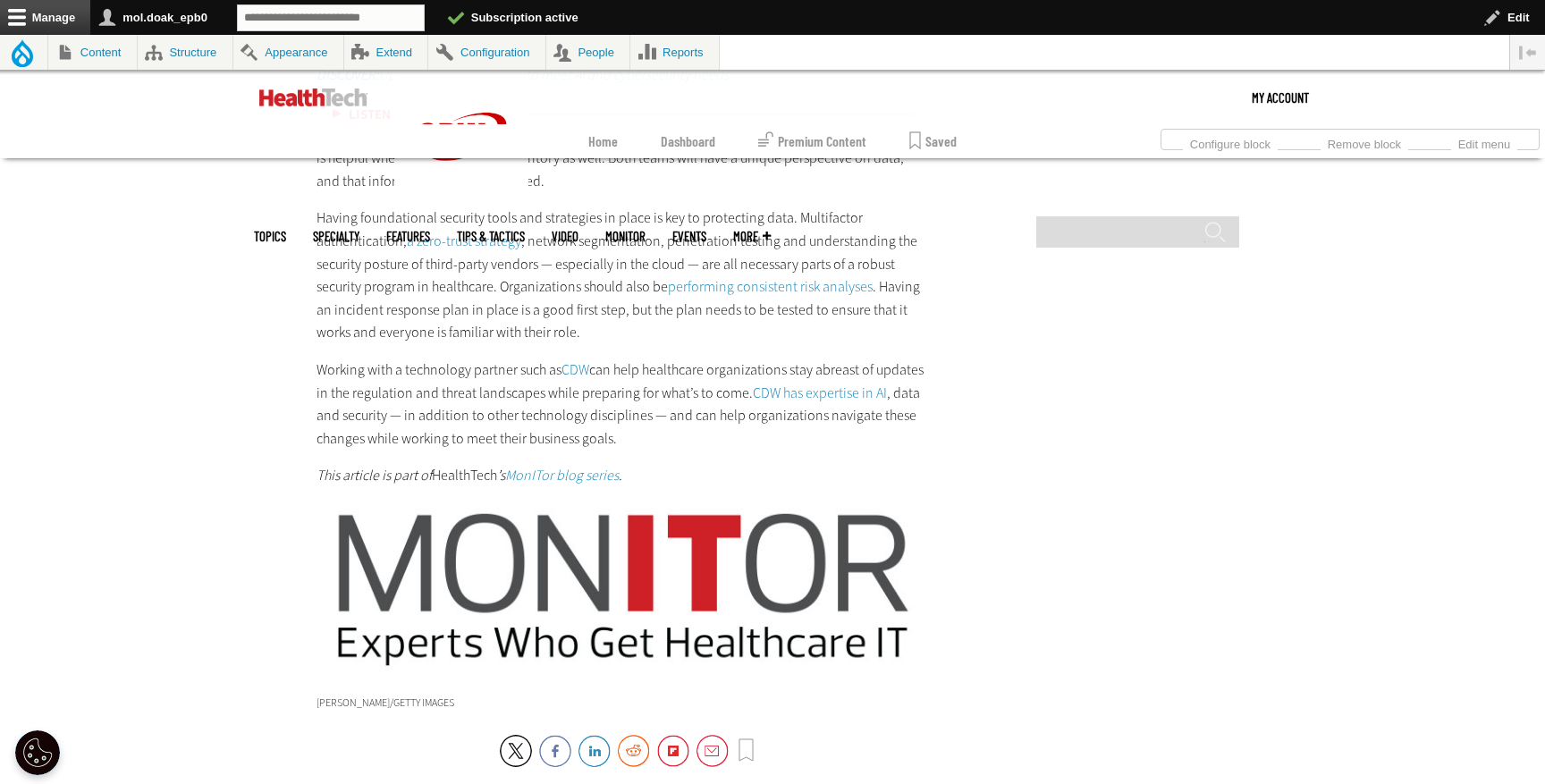
scroll to position [3857, 0]
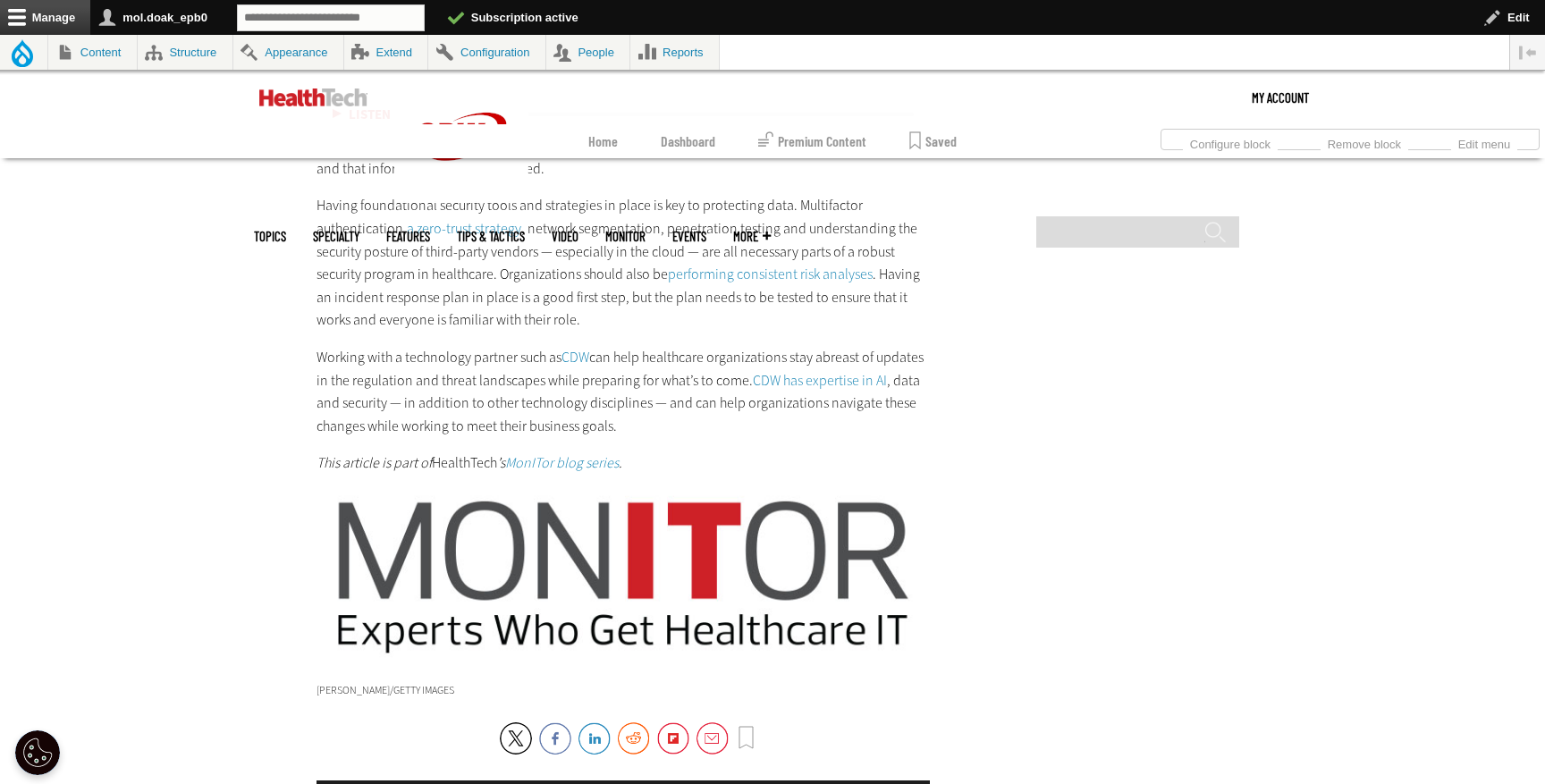
click at [806, 376] on link "CDW has expertise in AI" at bounding box center [820, 380] width 134 height 19
click at [567, 459] on em "MonITor blog series" at bounding box center [562, 463] width 114 height 19
click at [700, 544] on img at bounding box center [623, 576] width 613 height 175
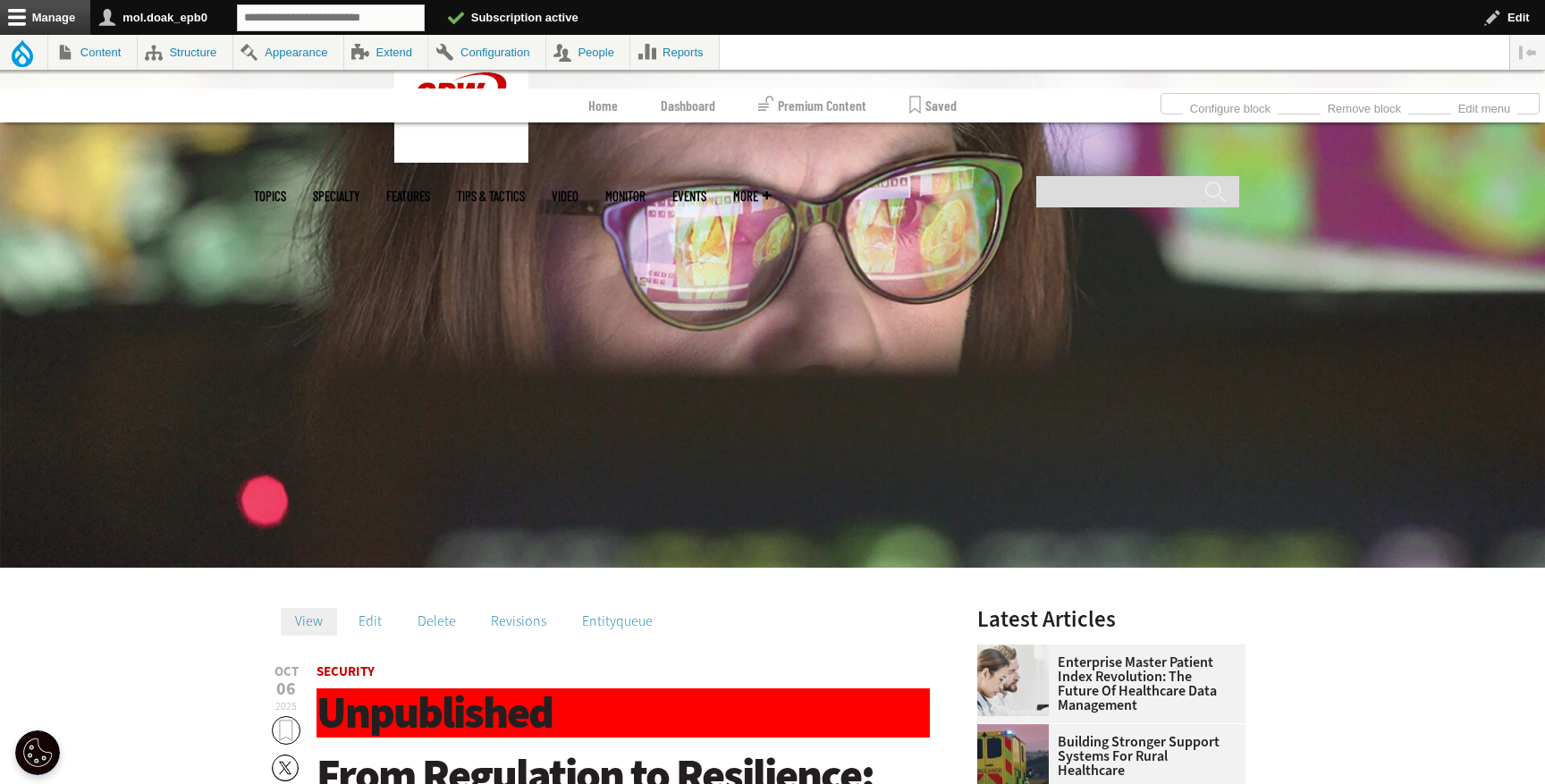
scroll to position [385, 0]
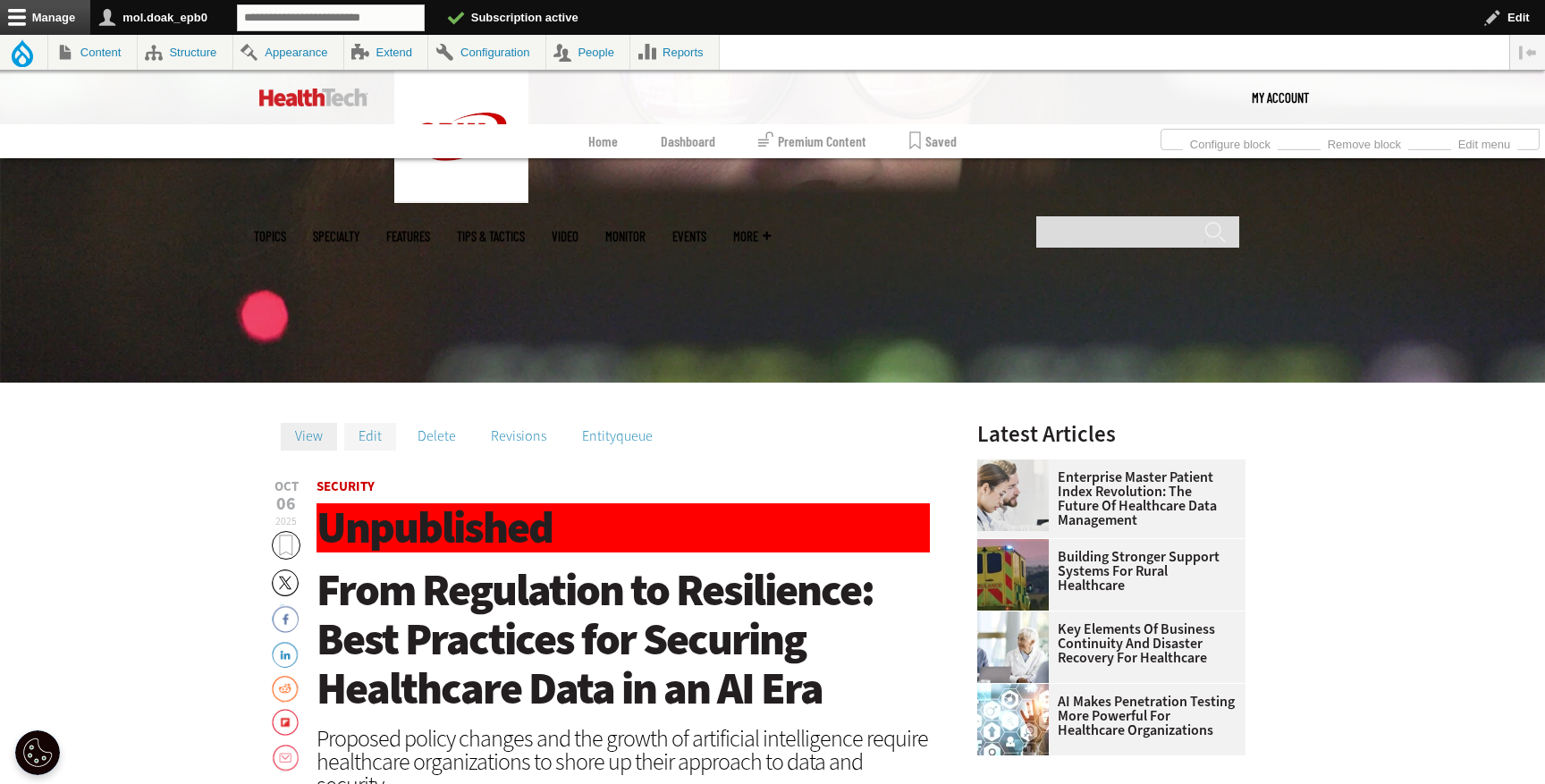
click at [367, 441] on link "Edit" at bounding box center [371, 436] width 52 height 27
